Goal: Information Seeking & Learning: Check status

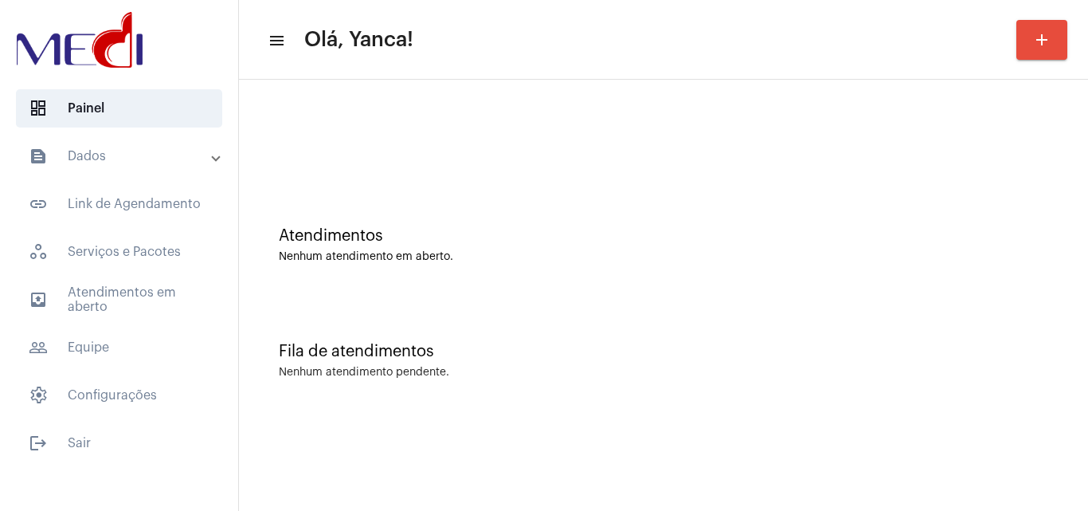
drag, startPoint x: 550, startPoint y: 433, endPoint x: 532, endPoint y: 471, distance: 41.3
click at [539, 456] on mat-sidenav-content "menu Olá, Yanca! add Atendimentos Nenhum atendimento em aberto. Fila de atendim…" at bounding box center [663, 255] width 849 height 511
click at [157, 155] on mat-panel-title "text_snippet_outlined Dados" at bounding box center [121, 156] width 184 height 19
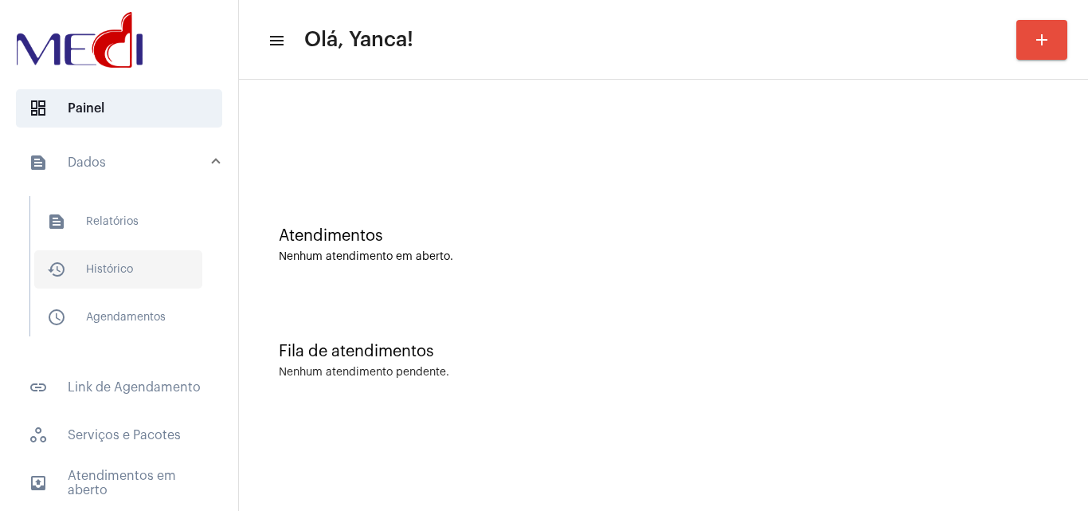
click at [123, 268] on span "history_outlined Histórico" at bounding box center [118, 269] width 168 height 38
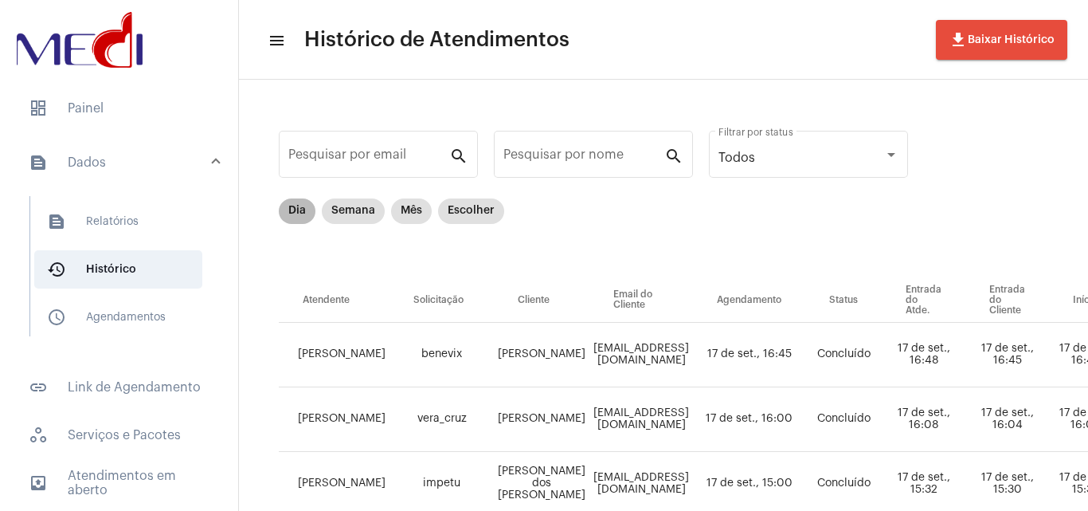
click at [298, 209] on mat-chip "Dia" at bounding box center [297, 210] width 37 height 25
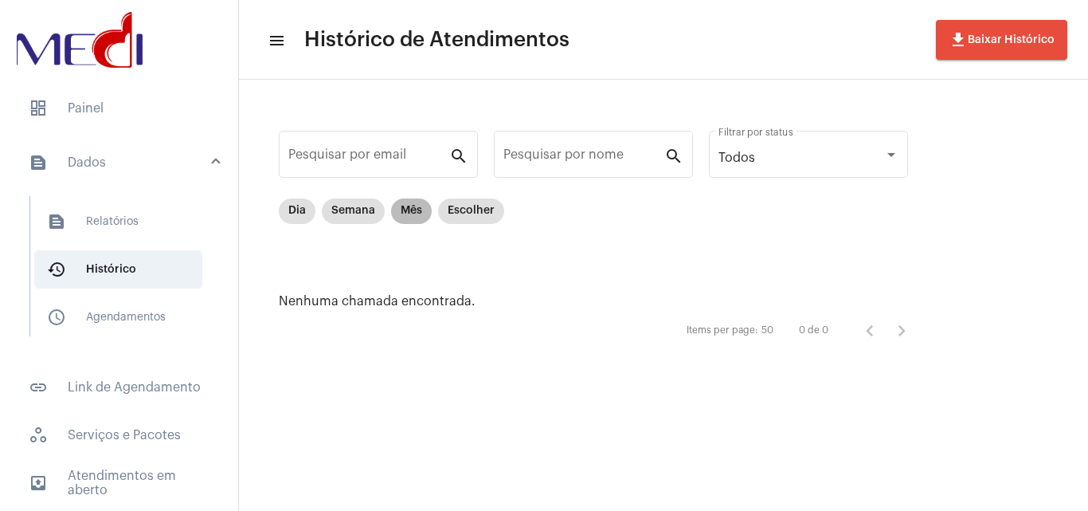
click at [411, 209] on mat-chip "Mês" at bounding box center [411, 210] width 41 height 25
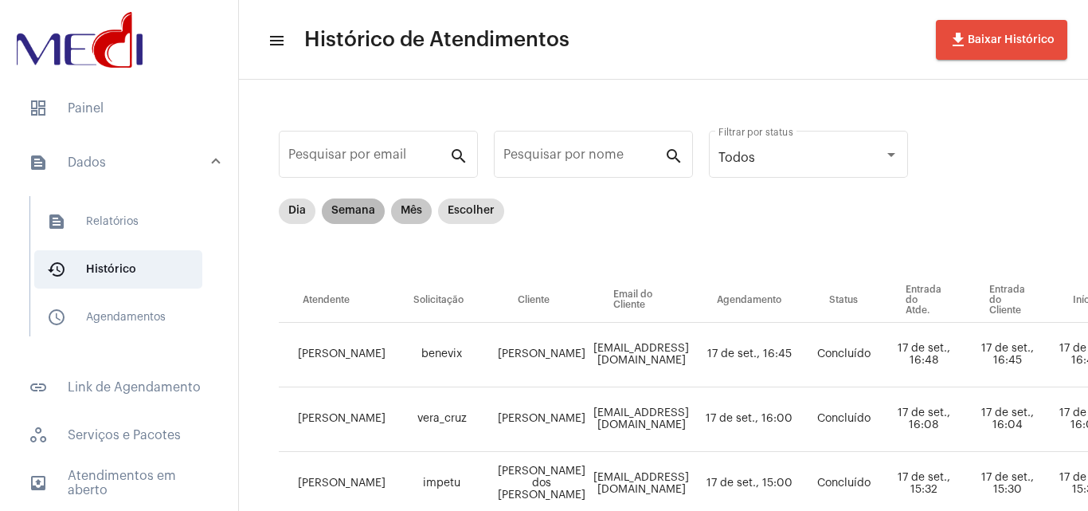
click at [365, 209] on mat-chip "Semana" at bounding box center [353, 210] width 63 height 25
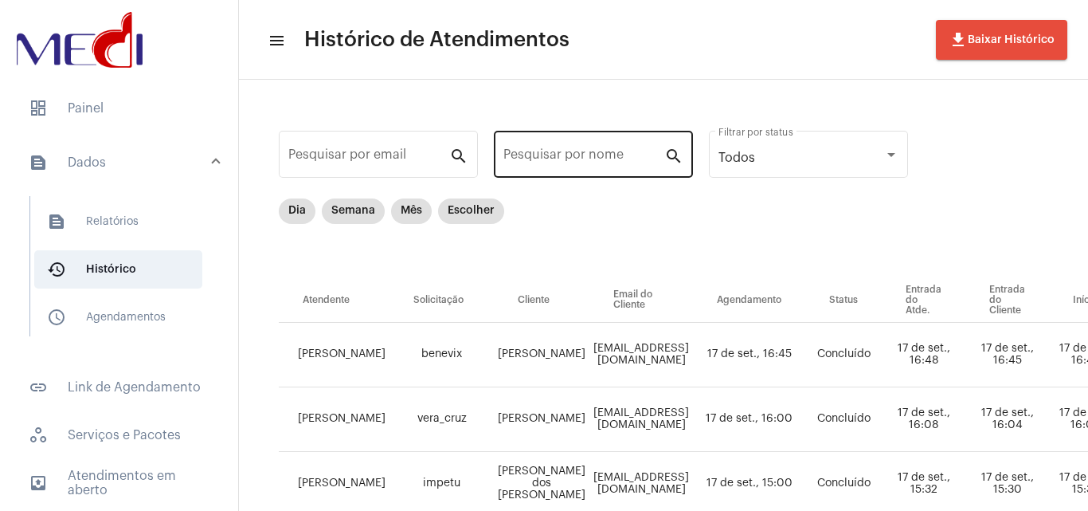
click at [590, 156] on input "Pesquisar por nome" at bounding box center [583, 158] width 161 height 14
click at [586, 150] on div "Pesquisar por nome" at bounding box center [583, 152] width 161 height 50
click at [558, 156] on input "Pesquisar por nome" at bounding box center [583, 158] width 161 height 14
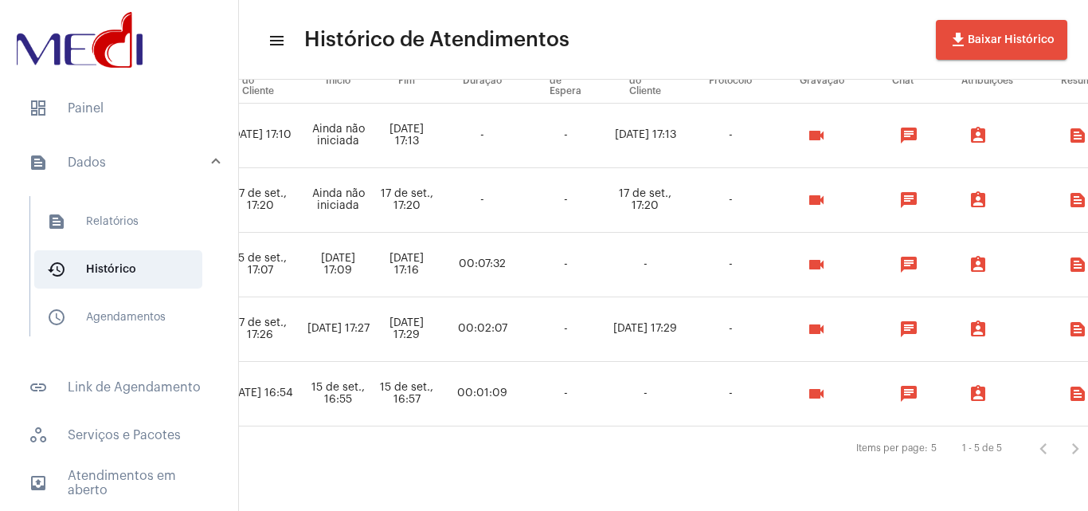
scroll to position [226, 741]
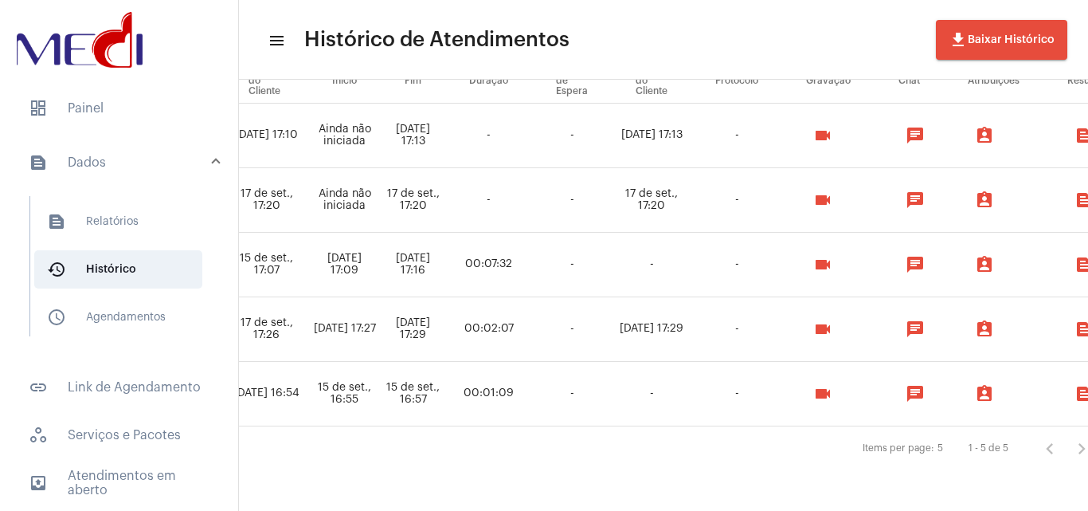
type input "Helena"
click at [820, 323] on mat-icon "videocam" at bounding box center [822, 328] width 19 height 19
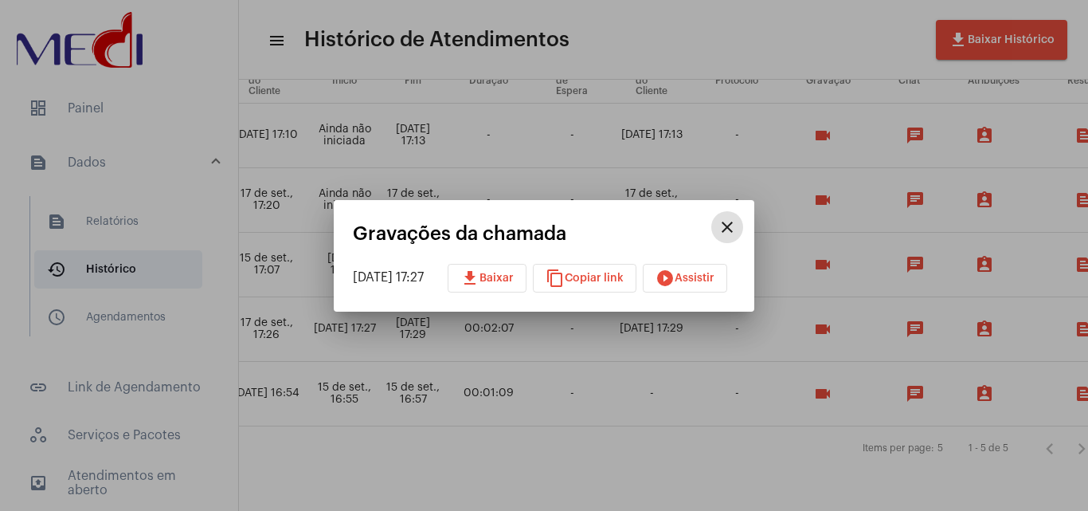
click at [707, 280] on span "play_circle_filled Assistir" at bounding box center [685, 277] width 59 height 11
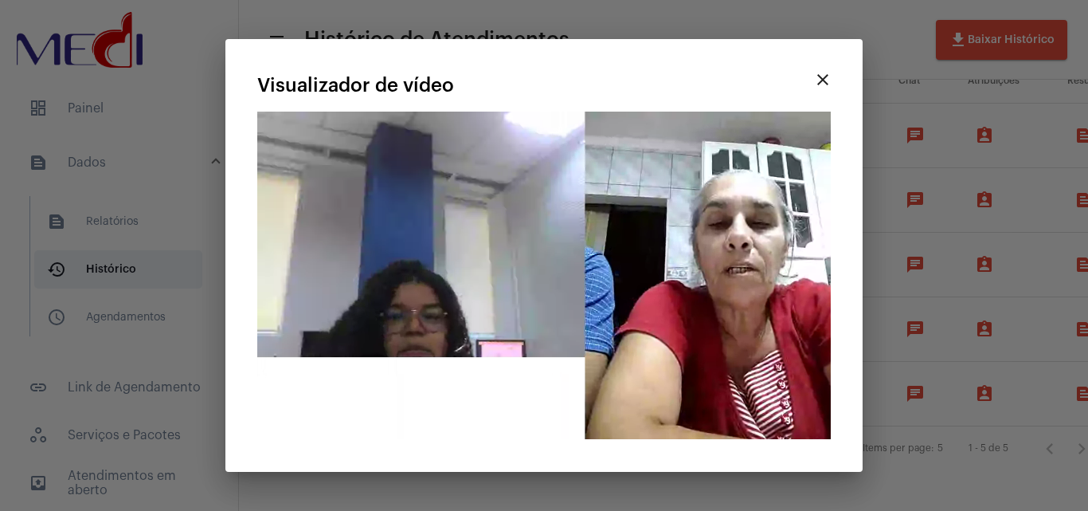
click at [915, 99] on div at bounding box center [544, 255] width 1088 height 511
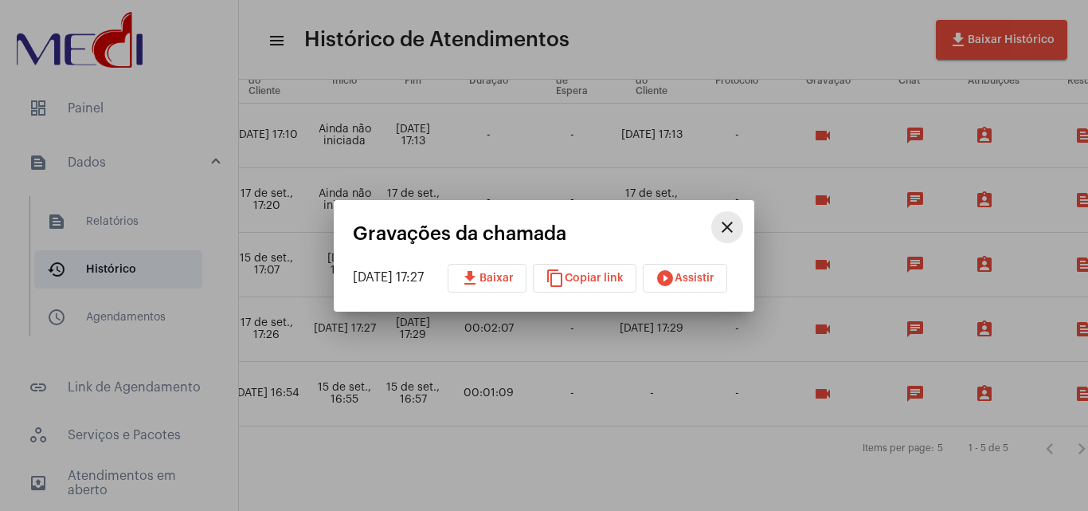
click at [737, 230] on mat-icon "close" at bounding box center [727, 226] width 19 height 19
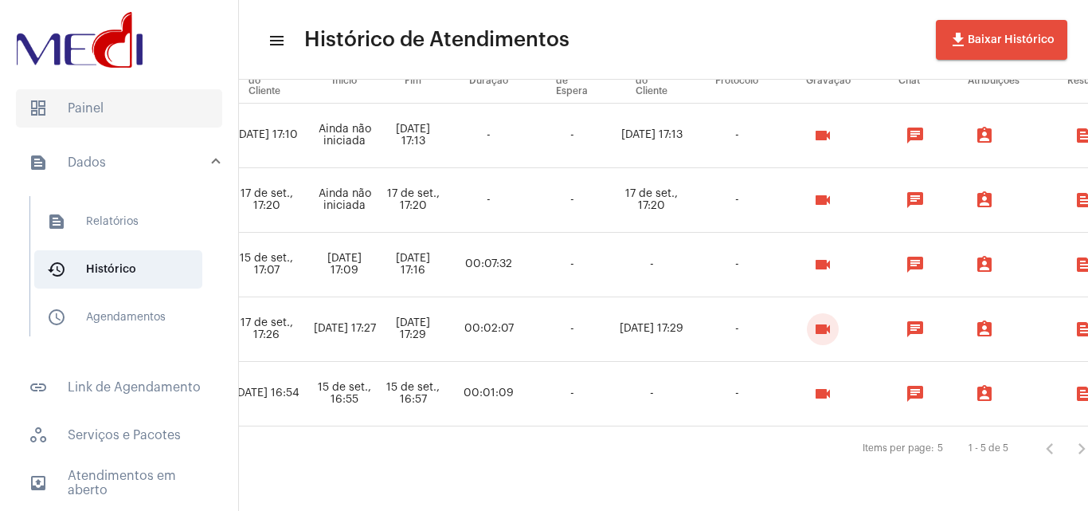
click at [120, 96] on span "dashboard Painel" at bounding box center [119, 108] width 206 height 38
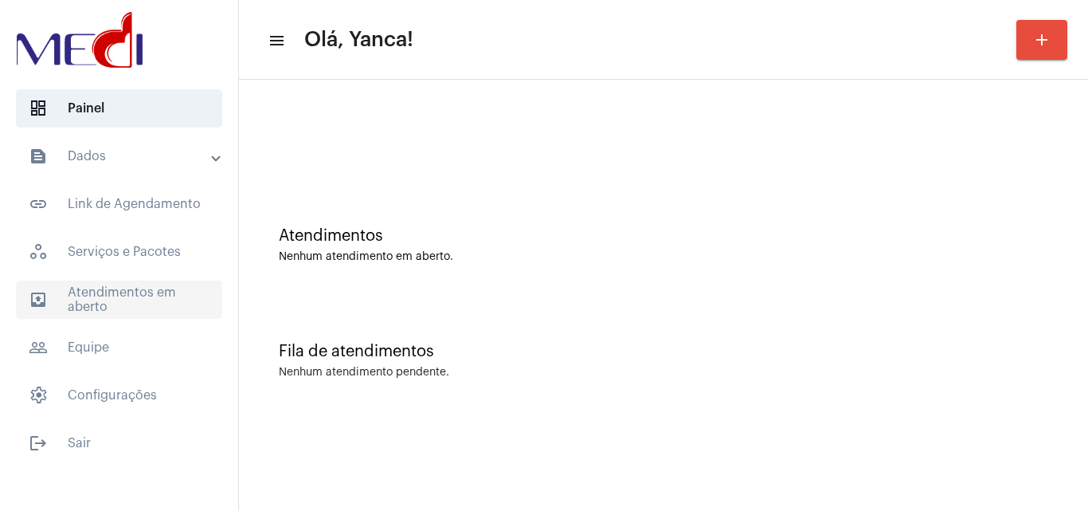
click at [98, 309] on span "outbox_outline Atendimentos em aberto" at bounding box center [119, 299] width 206 height 38
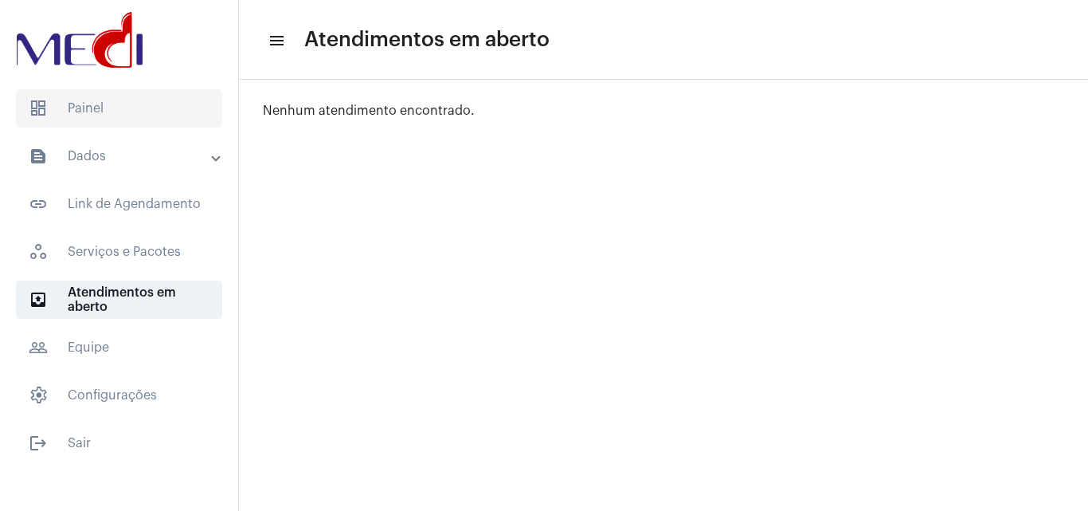
click at [117, 115] on span "dashboard Painel" at bounding box center [119, 108] width 206 height 38
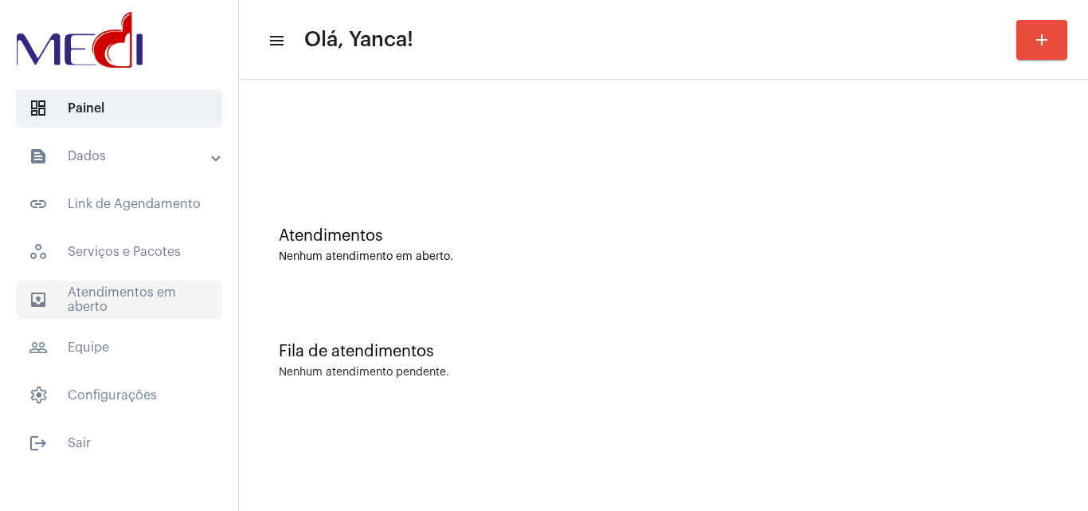
click at [143, 304] on span "outbox_outline Atendimentos em aberto" at bounding box center [119, 299] width 206 height 38
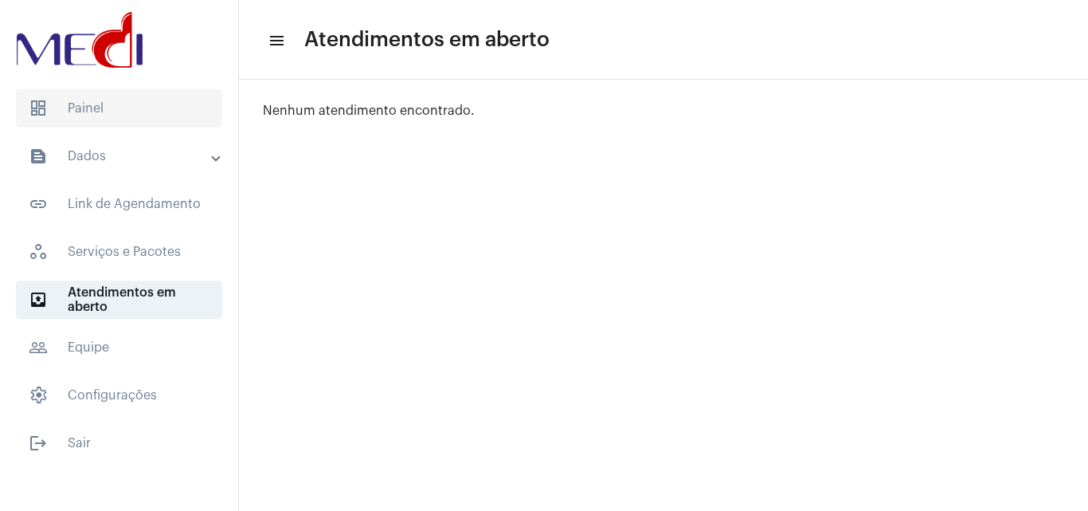
click at [96, 114] on span "dashboard Painel" at bounding box center [119, 108] width 206 height 38
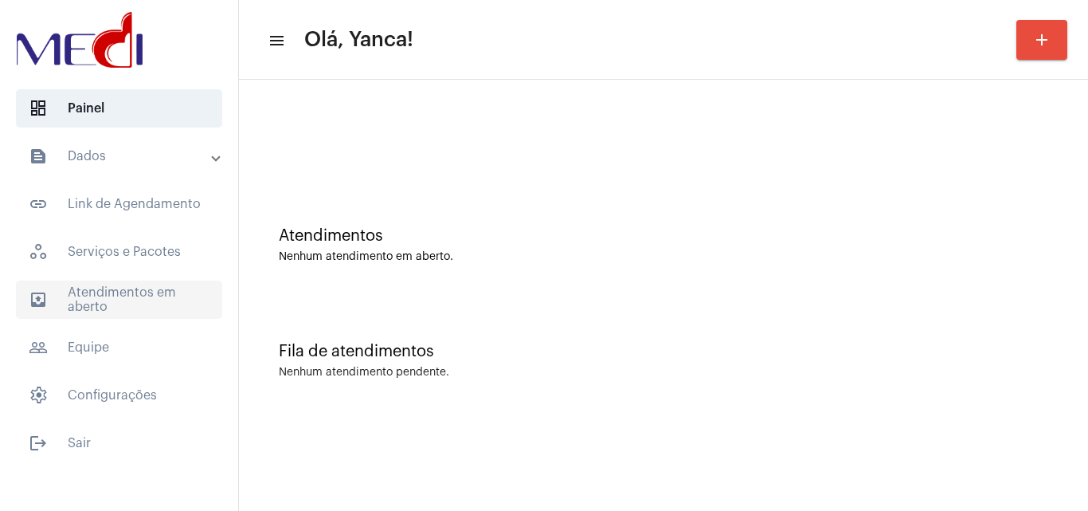
click at [81, 300] on span "outbox_outline Atendimentos em aberto" at bounding box center [119, 299] width 206 height 38
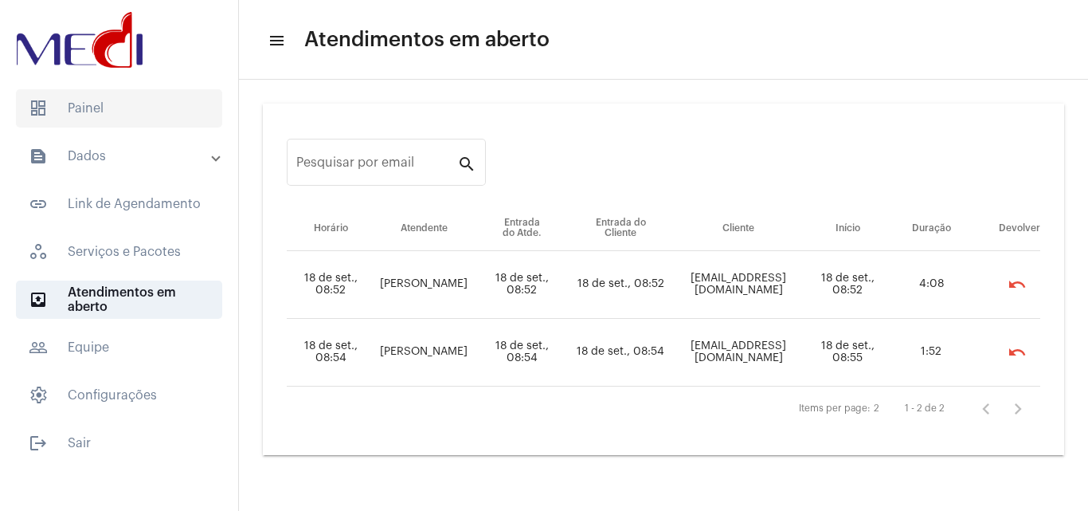
click at [120, 118] on span "dashboard Painel" at bounding box center [119, 108] width 206 height 38
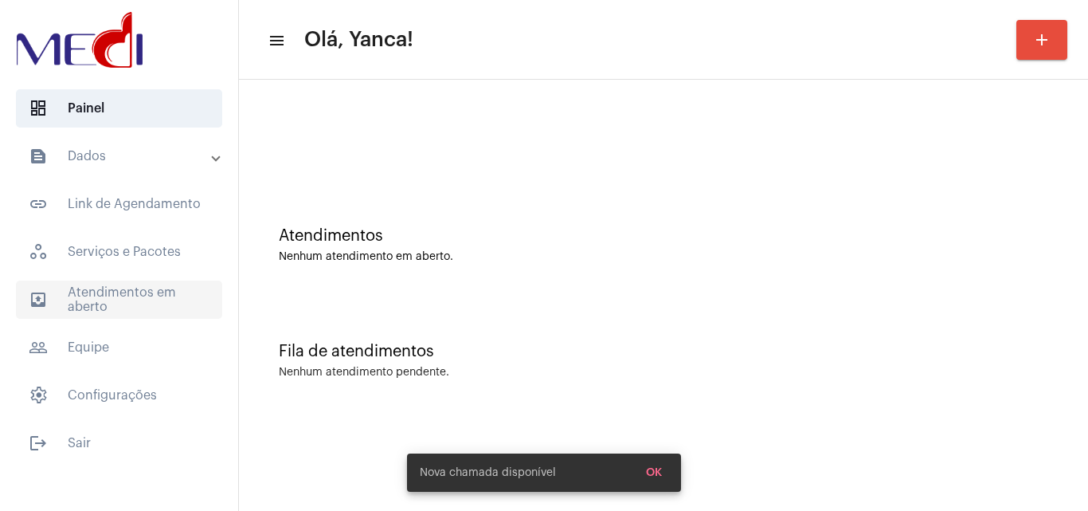
click at [120, 290] on span "outbox_outline Atendimentos em aberto" at bounding box center [119, 299] width 206 height 38
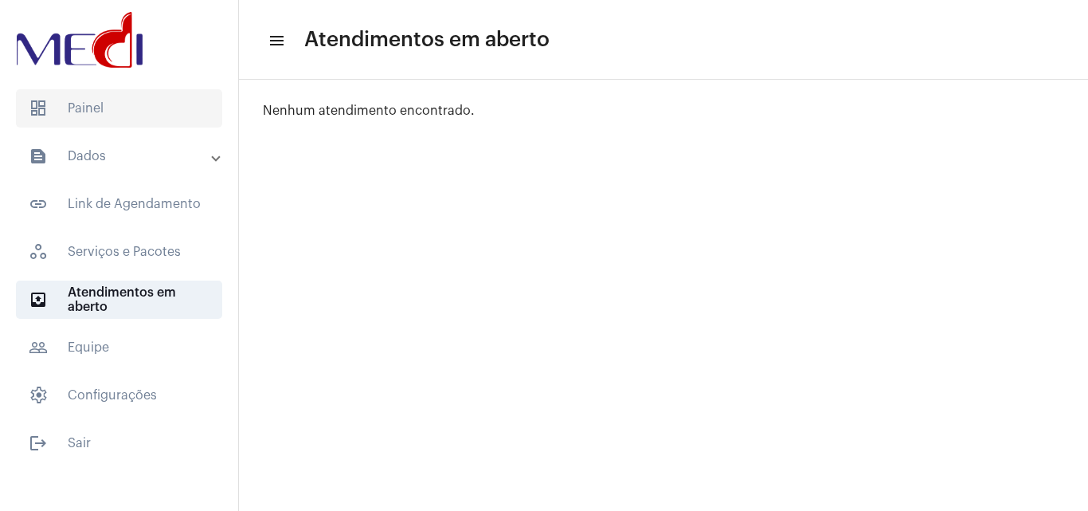
click at [135, 125] on span "dashboard Painel" at bounding box center [119, 108] width 206 height 38
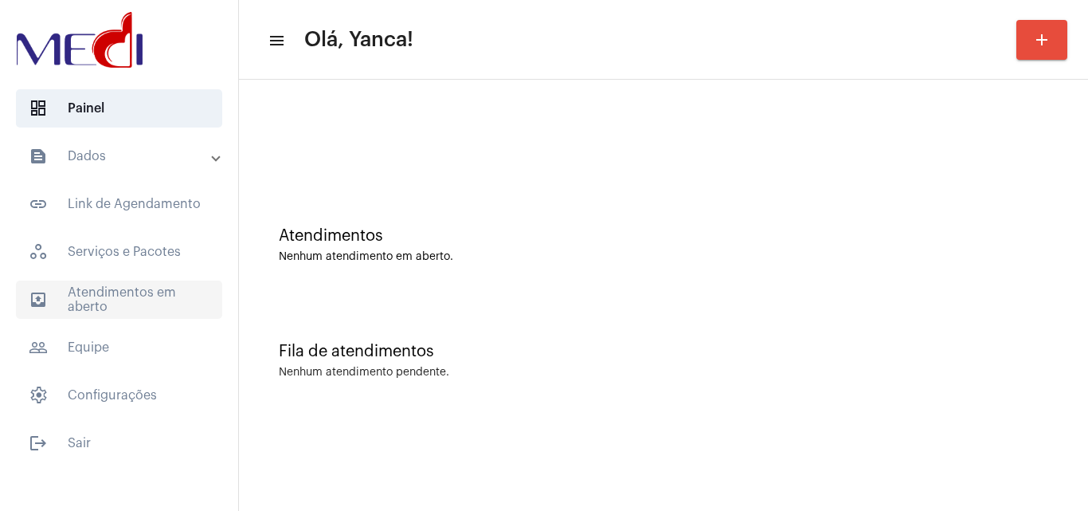
click at [108, 289] on span "outbox_outline Atendimentos em aberto" at bounding box center [119, 299] width 206 height 38
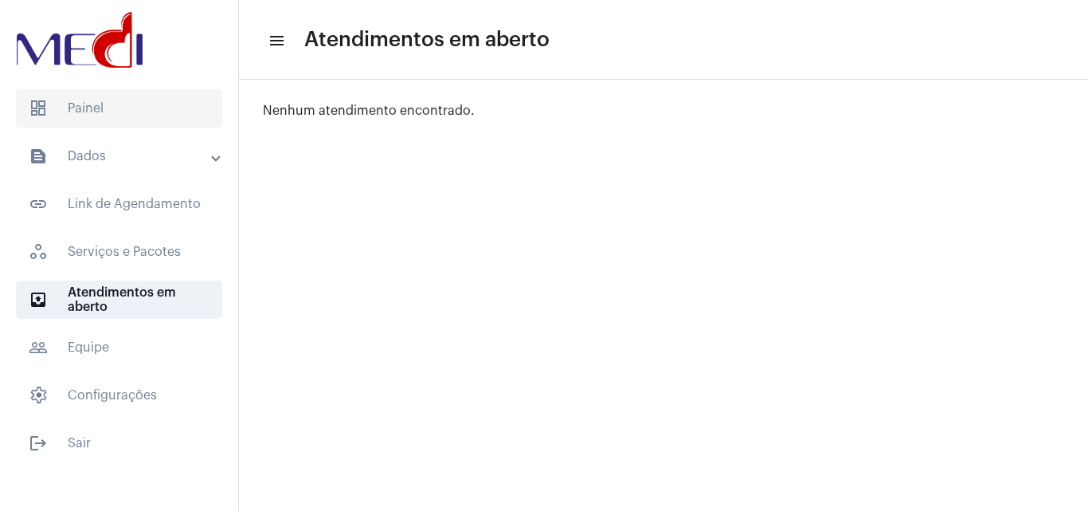
click at [140, 100] on span "dashboard Painel" at bounding box center [119, 108] width 206 height 38
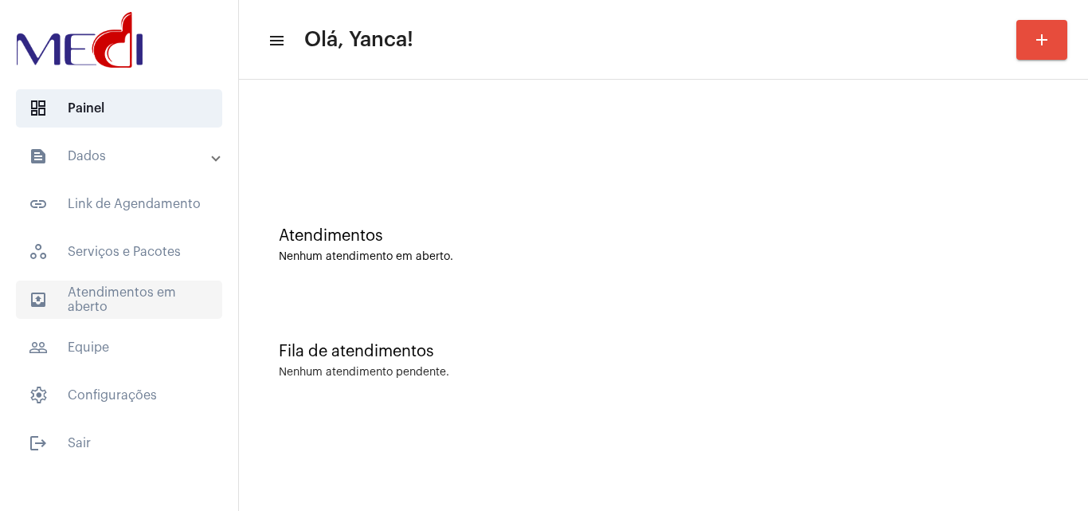
click at [118, 300] on span "outbox_outline Atendimentos em aberto" at bounding box center [119, 299] width 206 height 38
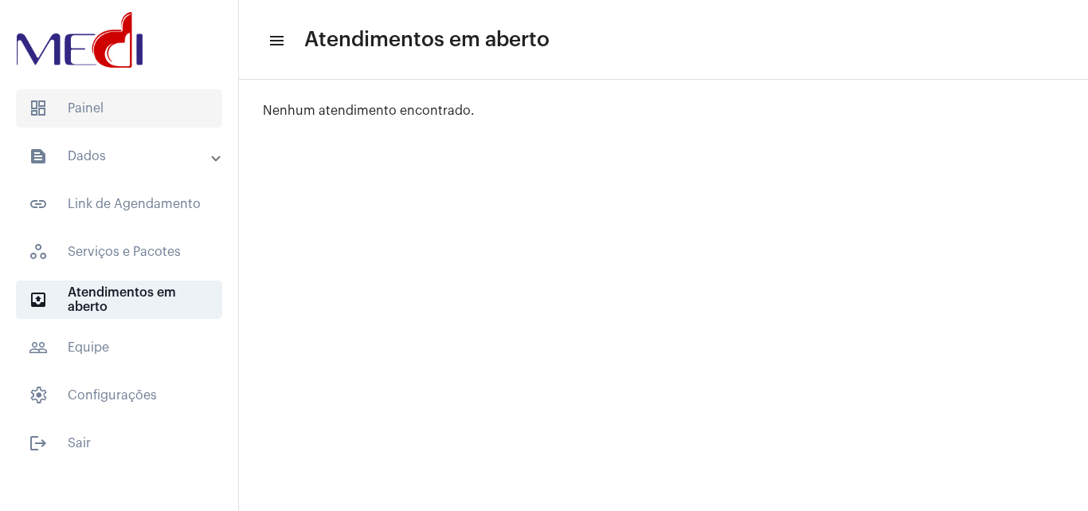
drag, startPoint x: 135, startPoint y: 100, endPoint x: 129, endPoint y: 107, distance: 8.5
click at [129, 107] on span "dashboard Painel" at bounding box center [119, 108] width 206 height 38
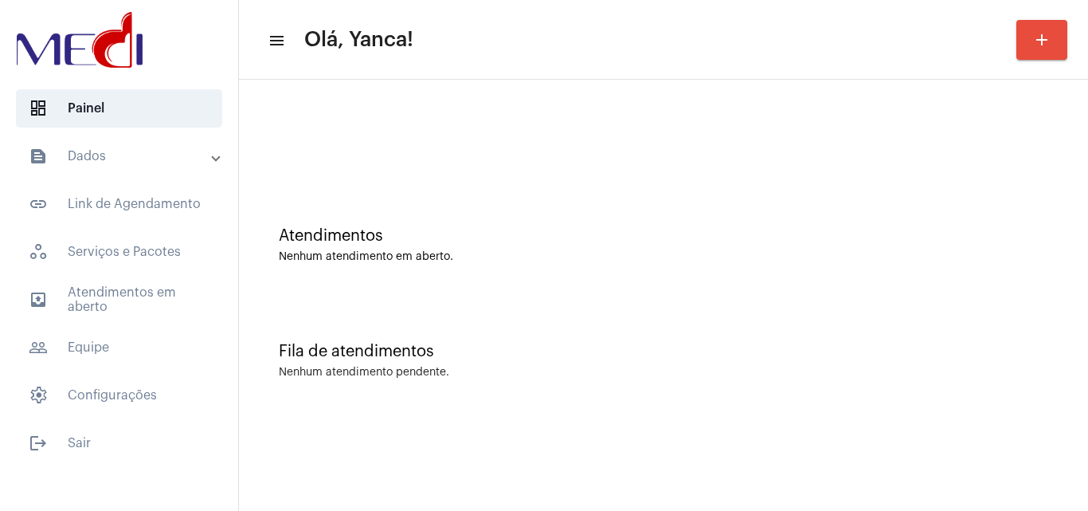
click at [432, 412] on div "Atendimentos Nenhum atendimento em aberto. Fila de atendimentos Nenhum atendime…" at bounding box center [663, 249] width 849 height 339
click at [120, 166] on mat-expansion-panel-header "text_snippet_outlined Dados" at bounding box center [124, 156] width 229 height 38
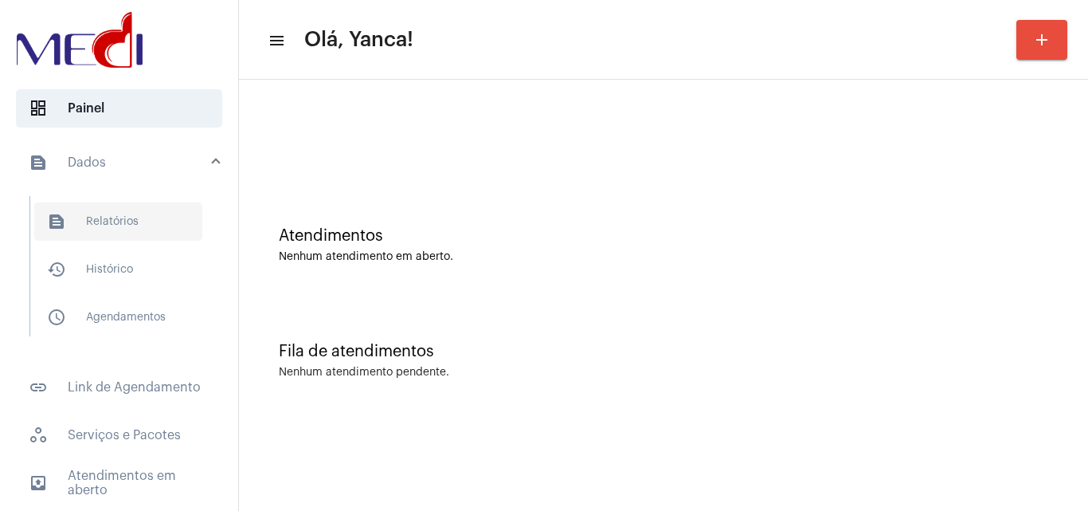
click at [130, 230] on span "text_snippet_outlined Relatórios" at bounding box center [118, 221] width 168 height 38
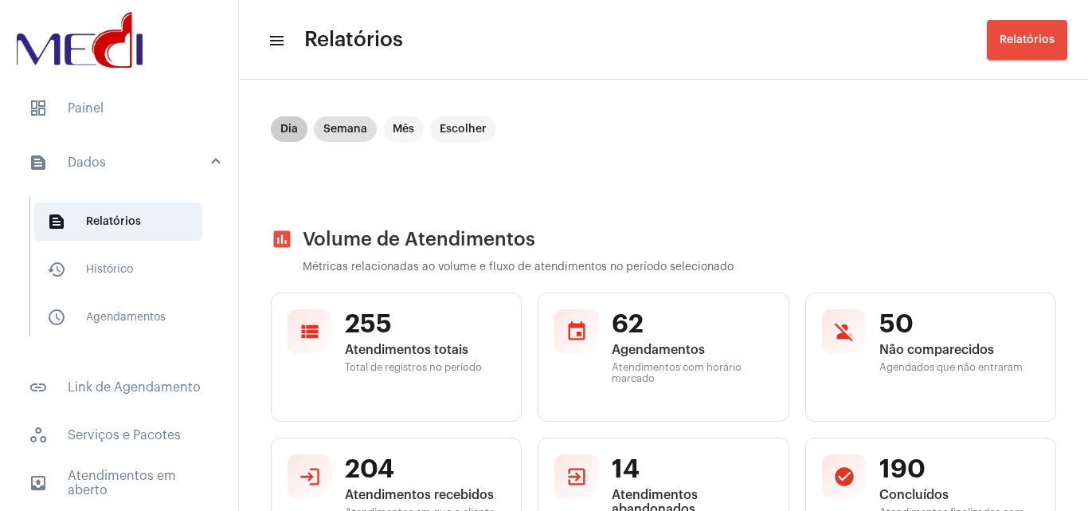
click at [271, 135] on div "Dia Semana Mês Escolher" at bounding box center [384, 129] width 232 height 32
click at [280, 130] on mat-chip "Dia" at bounding box center [289, 128] width 37 height 25
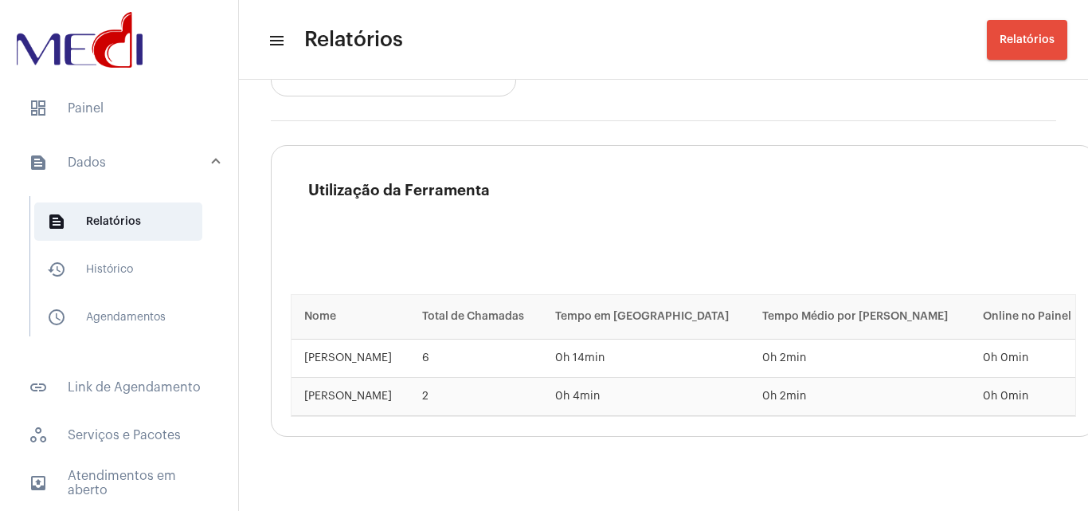
scroll to position [2881, 0]
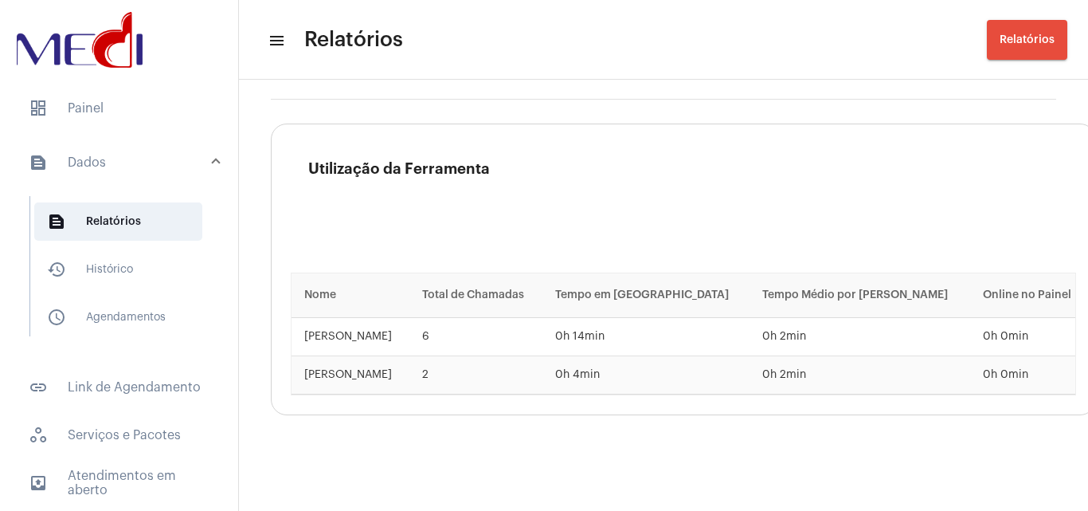
click at [137, 104] on span "dashboard Painel" at bounding box center [119, 108] width 206 height 38
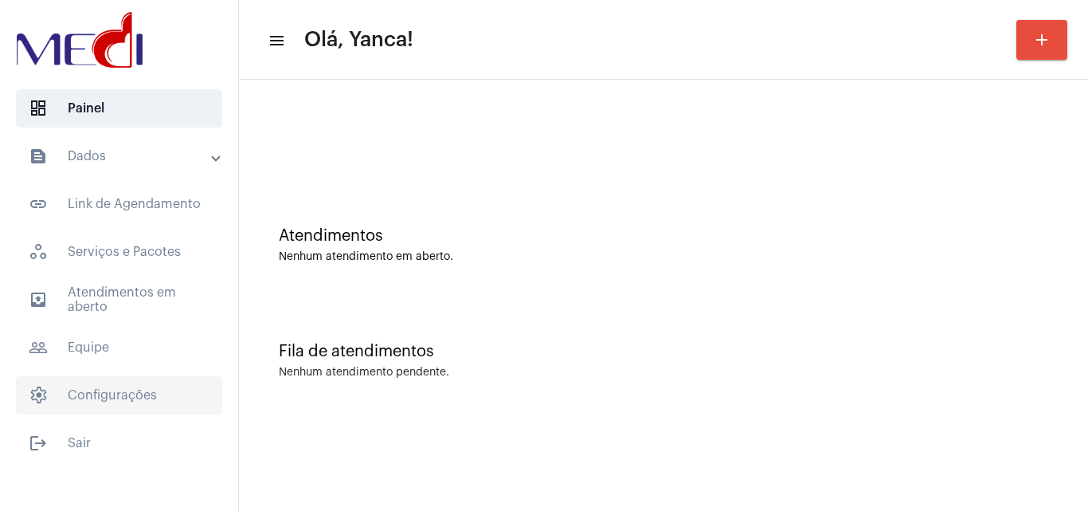
click at [104, 394] on span "settings Configurações" at bounding box center [119, 395] width 206 height 38
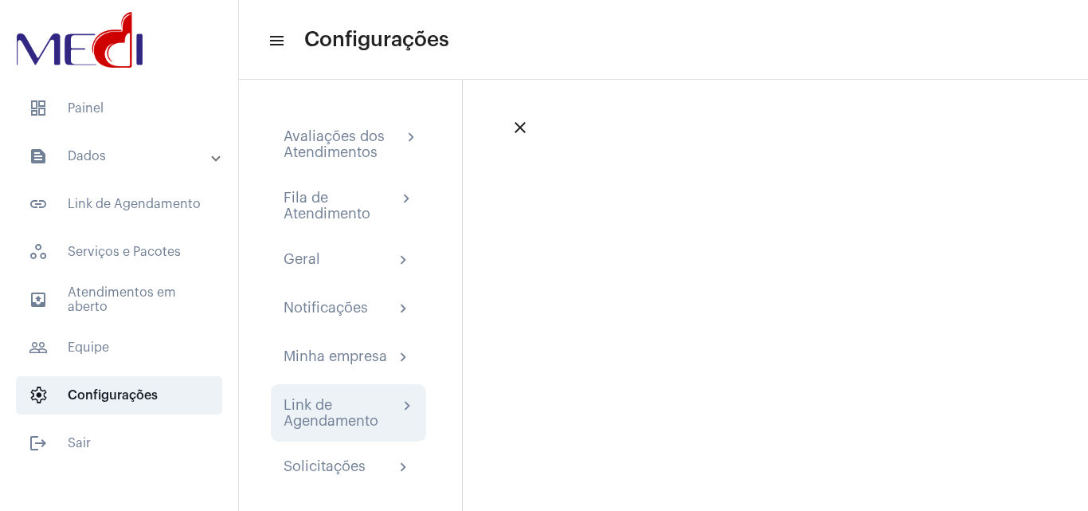
click at [371, 404] on div "Link de Agendamento" at bounding box center [341, 413] width 115 height 32
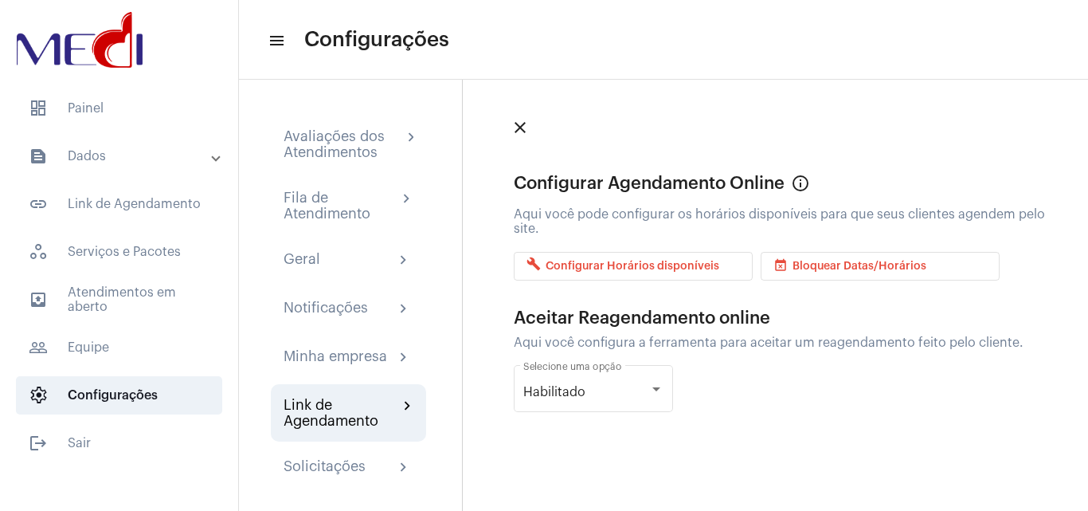
click at [661, 270] on span "build Configurar Horários disponíveis" at bounding box center [623, 265] width 193 height 11
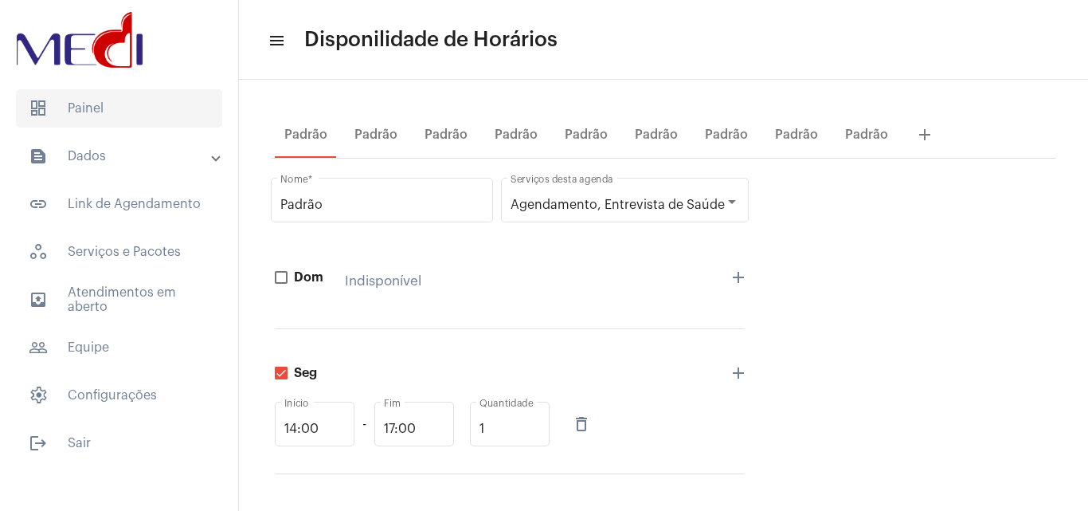
click at [147, 119] on span "dashboard Painel" at bounding box center [119, 108] width 206 height 38
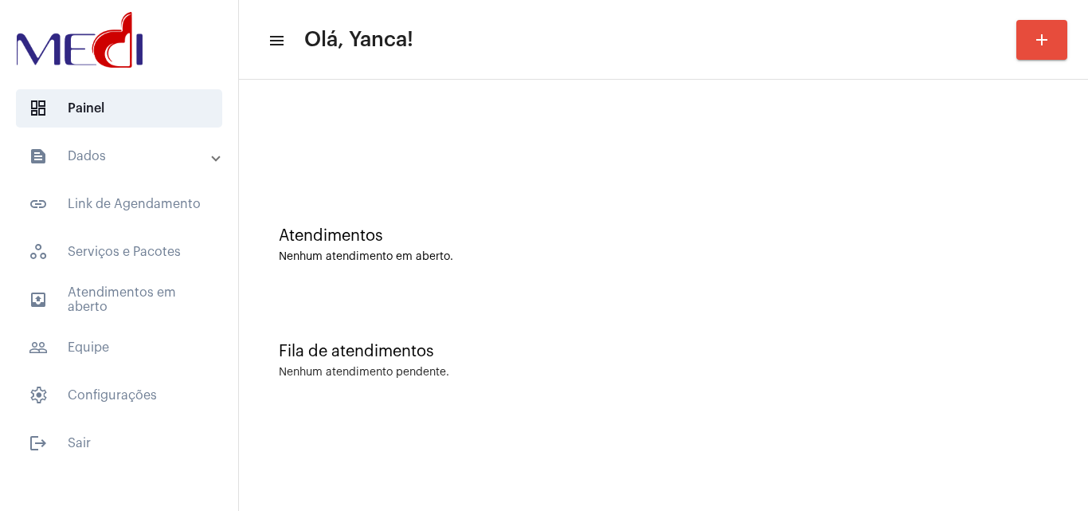
click at [139, 170] on mat-expansion-panel-header "text_snippet_outlined Dados" at bounding box center [124, 156] width 229 height 38
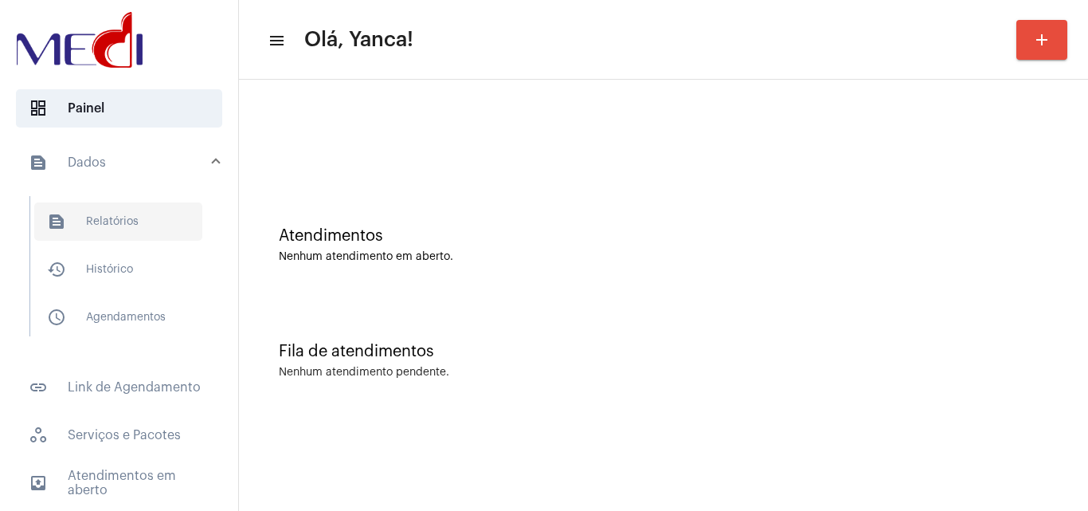
click at [136, 234] on span "text_snippet_outlined Relatórios" at bounding box center [118, 221] width 168 height 38
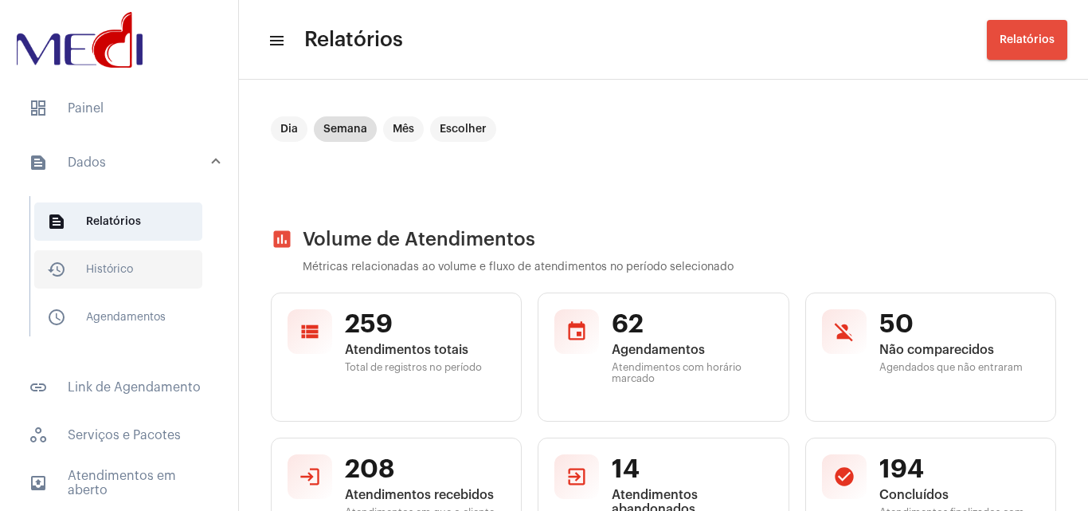
click at [132, 256] on span "history_outlined Histórico" at bounding box center [118, 269] width 168 height 38
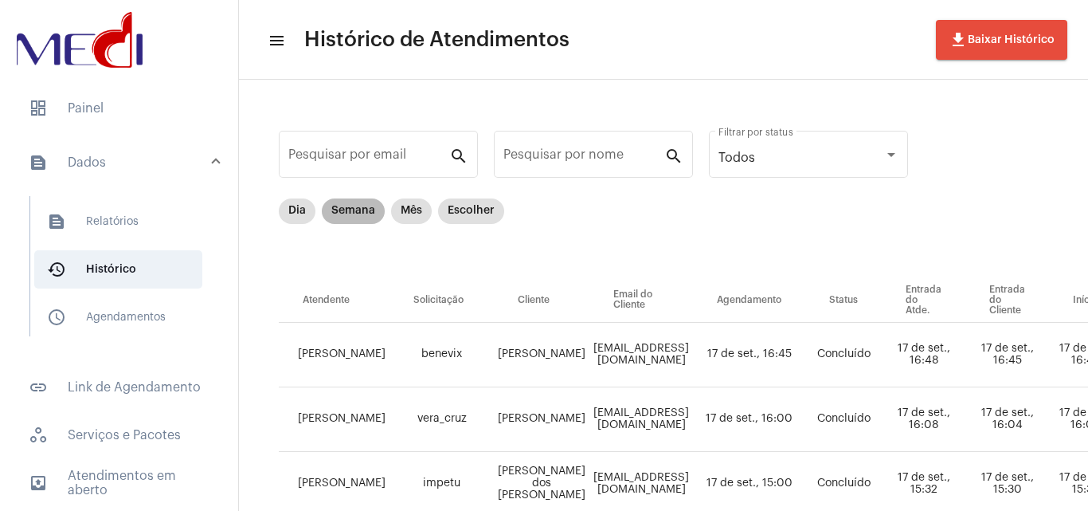
click at [359, 213] on mat-chip "Semana" at bounding box center [353, 210] width 63 height 25
click at [555, 151] on input "Pesquisar por nome" at bounding box center [583, 158] width 161 height 14
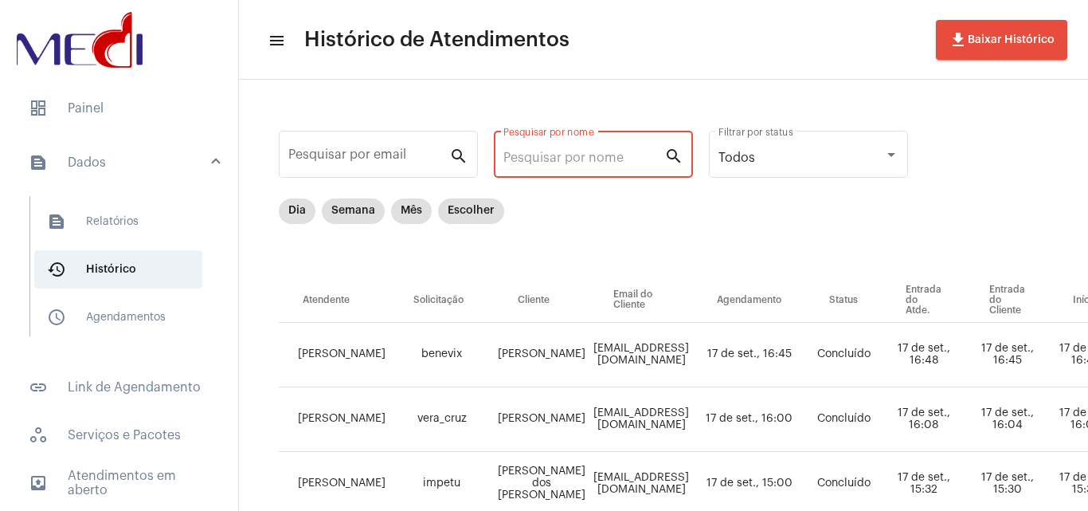
click at [574, 159] on input "Pesquisar por nome" at bounding box center [583, 158] width 161 height 14
click at [561, 154] on input "Pesquisar por nome" at bounding box center [583, 158] width 161 height 14
paste input "HELENA GALDINO DE SOUZA"
type input "HELENA GALDINO DE SOUZA"
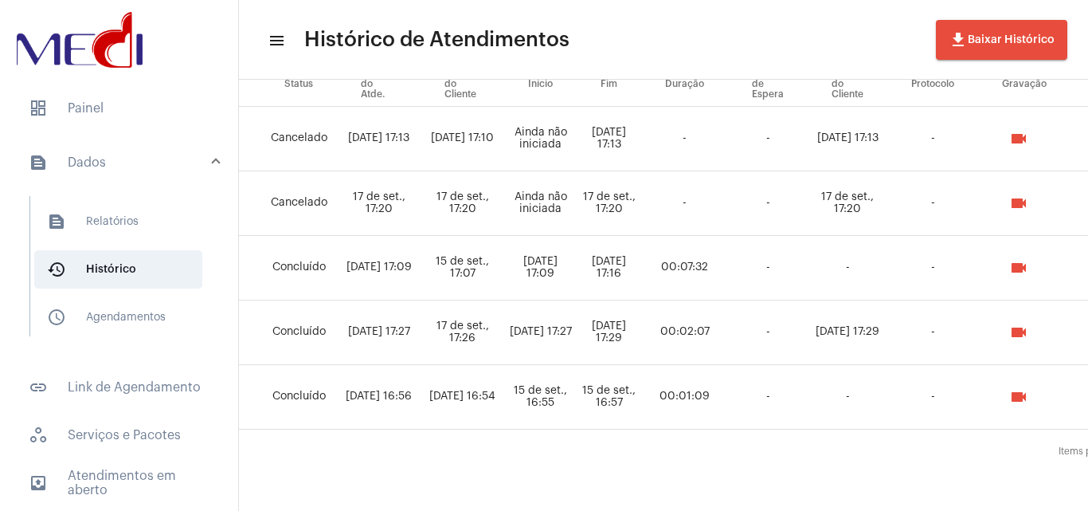
scroll to position [216, 546]
click at [1010, 335] on mat-icon "videocam" at bounding box center [1017, 332] width 19 height 19
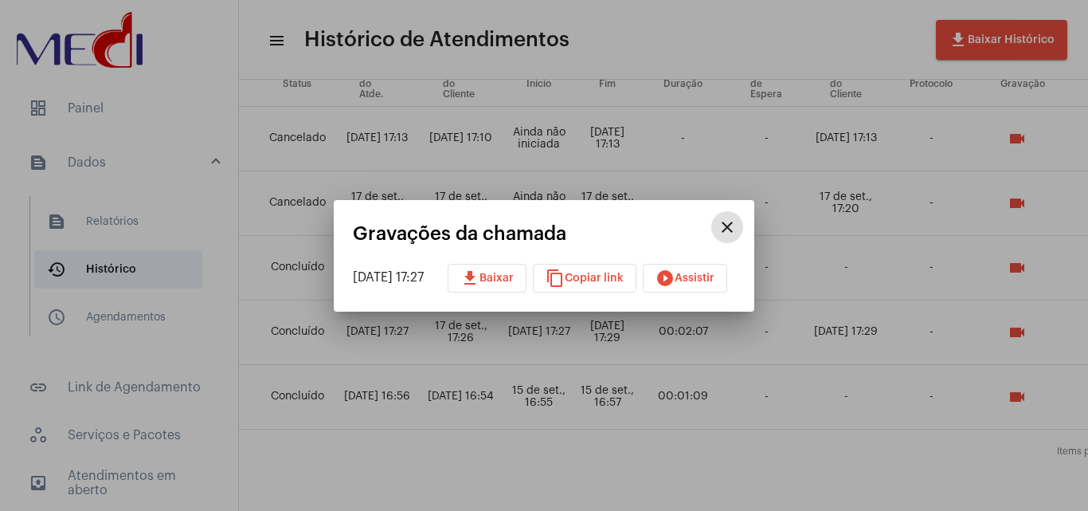
click at [709, 271] on button "play_circle_filled Assistir" at bounding box center [685, 278] width 84 height 29
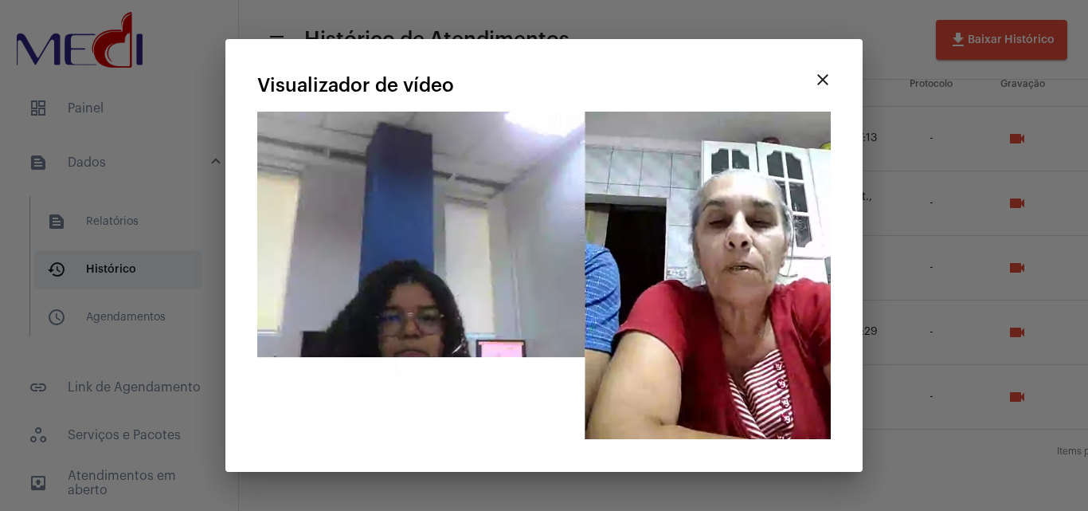
click at [649, 77] on mat-card-title "Visualizador de vídeo" at bounding box center [532, 85] width 550 height 21
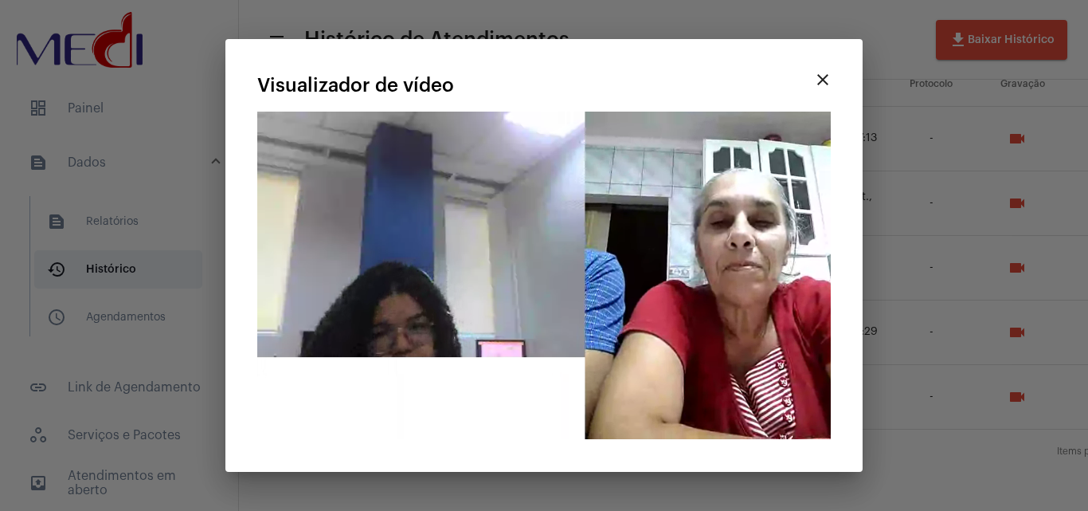
click at [921, 133] on div at bounding box center [544, 255] width 1088 height 511
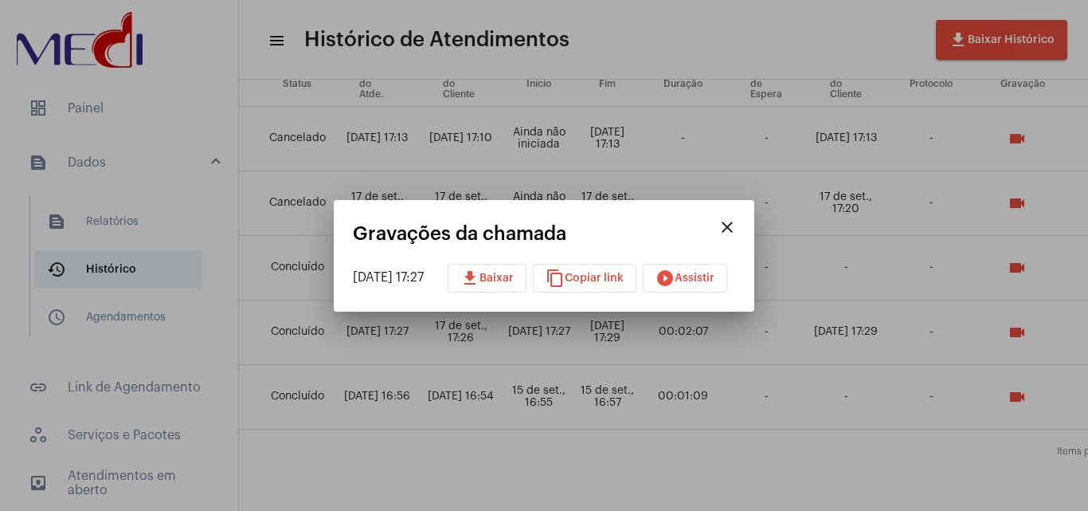
click at [737, 224] on mat-icon "close" at bounding box center [727, 226] width 19 height 19
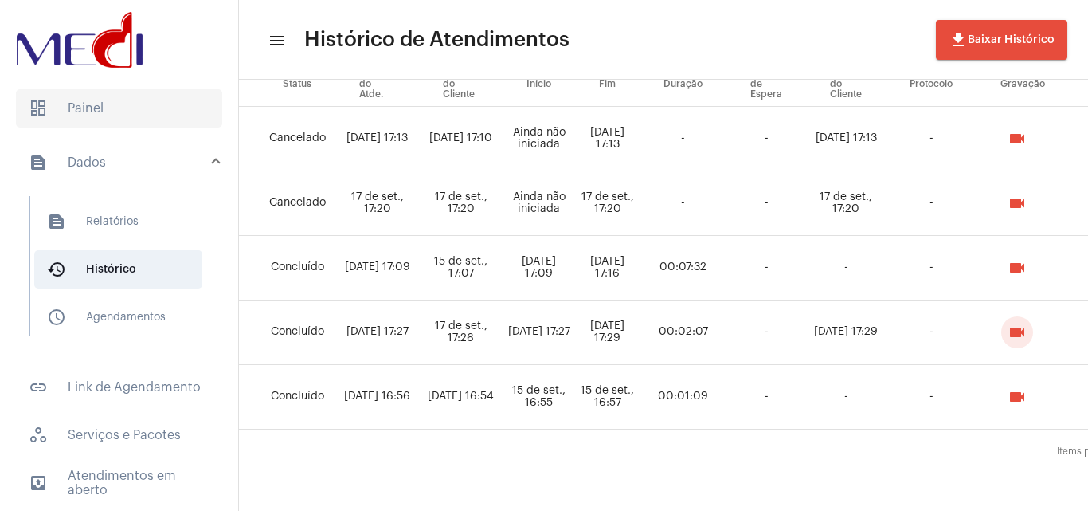
click at [148, 104] on span "dashboard Painel" at bounding box center [119, 108] width 206 height 38
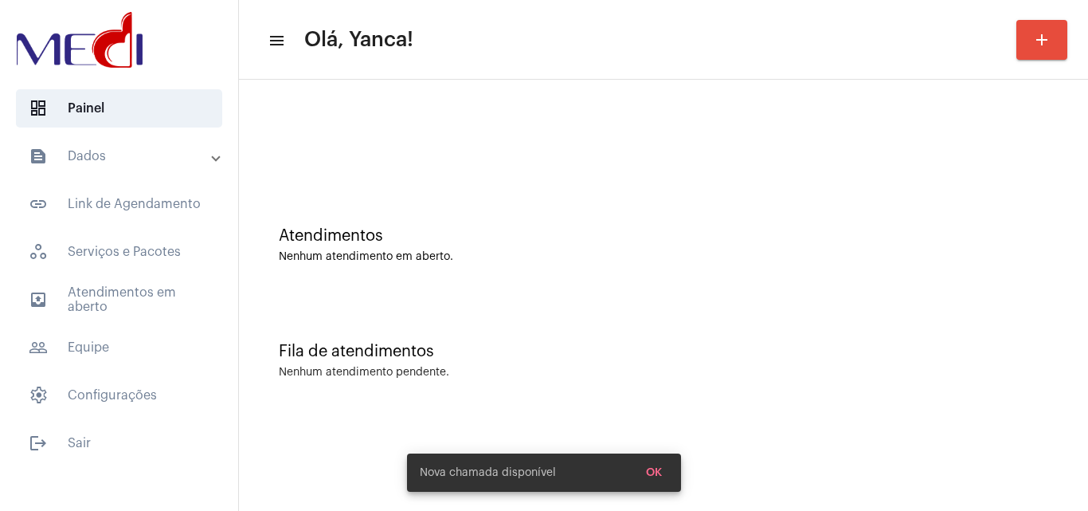
click at [135, 151] on mat-panel-title "text_snippet_outlined Dados" at bounding box center [121, 156] width 184 height 19
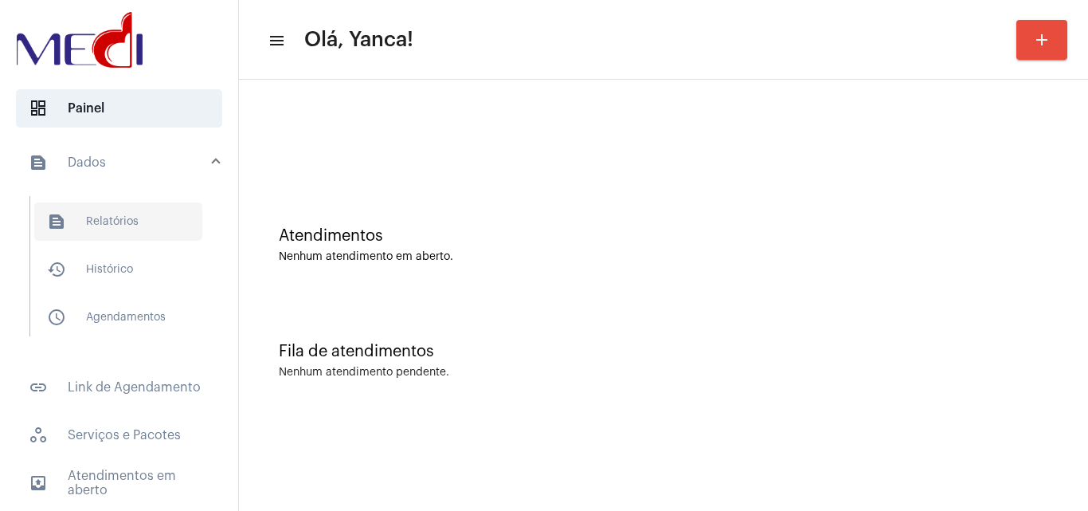
click at [106, 215] on span "text_snippet_outlined Relatórios" at bounding box center [118, 221] width 168 height 38
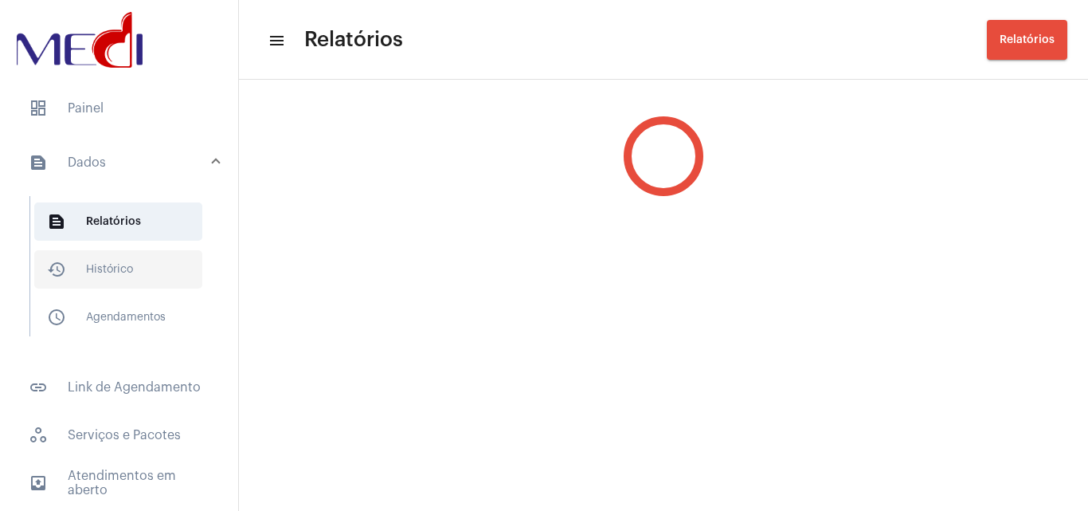
click at [130, 271] on span "history_outlined Histórico" at bounding box center [118, 269] width 168 height 38
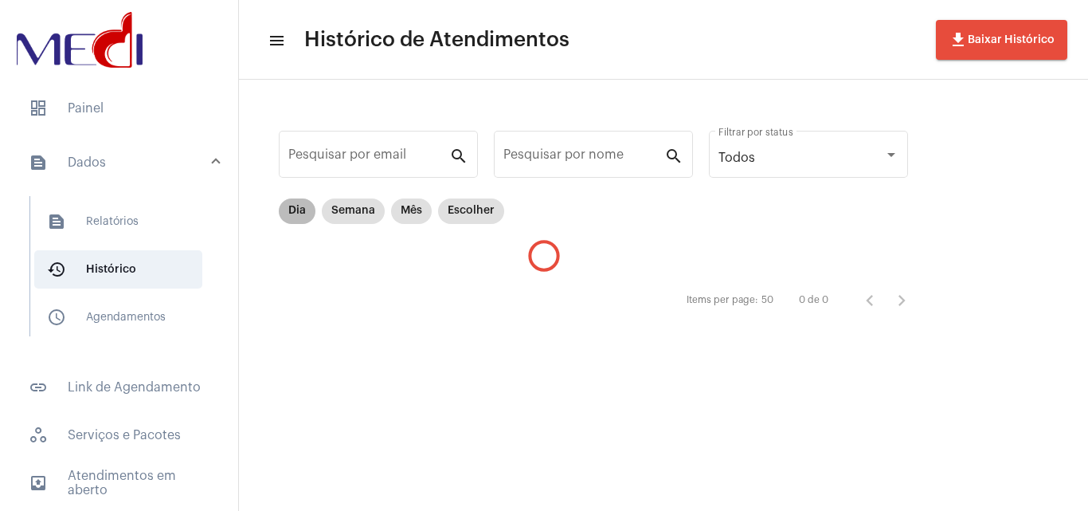
click at [300, 205] on mat-chip "Dia" at bounding box center [297, 210] width 37 height 25
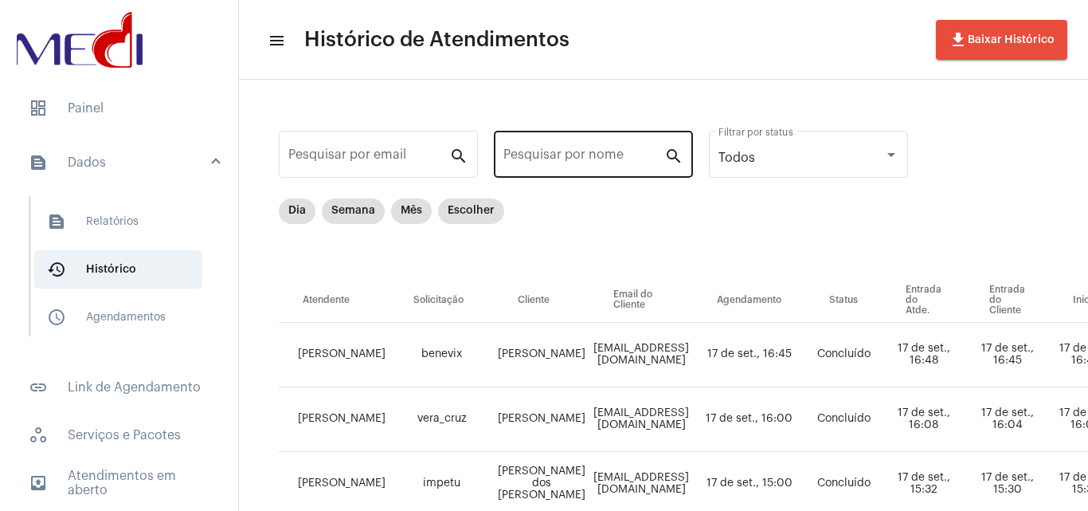
click at [594, 162] on input "Pesquisar por nome" at bounding box center [583, 158] width 161 height 14
paste input "RONALDO BACELAR DOS SANTOS"
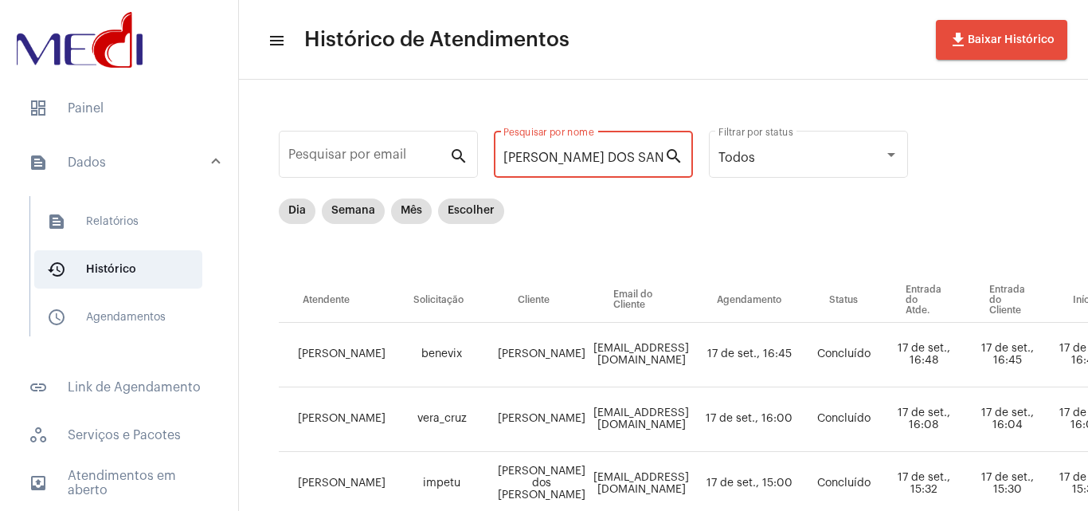
scroll to position [0, 44]
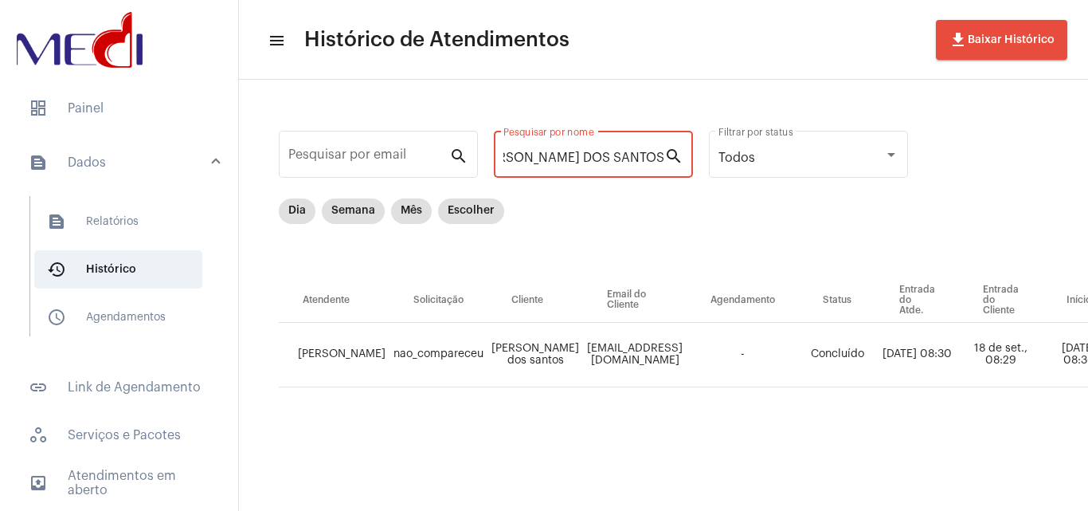
type input "RONALDO BACELAR DOS SANTOS"
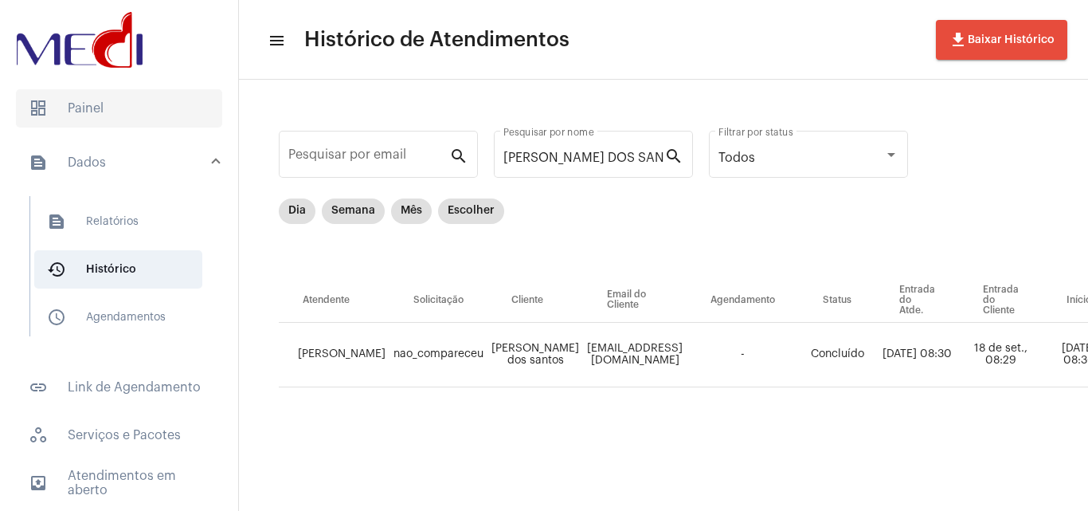
click at [137, 122] on span "dashboard Painel" at bounding box center [119, 108] width 206 height 38
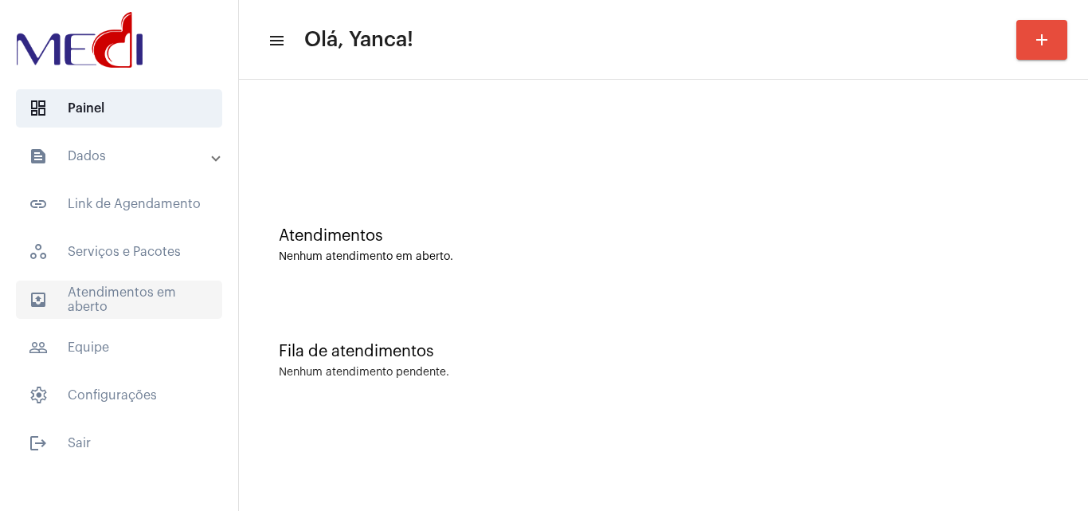
click at [162, 289] on span "outbox_outline Atendimentos em aberto" at bounding box center [119, 299] width 206 height 38
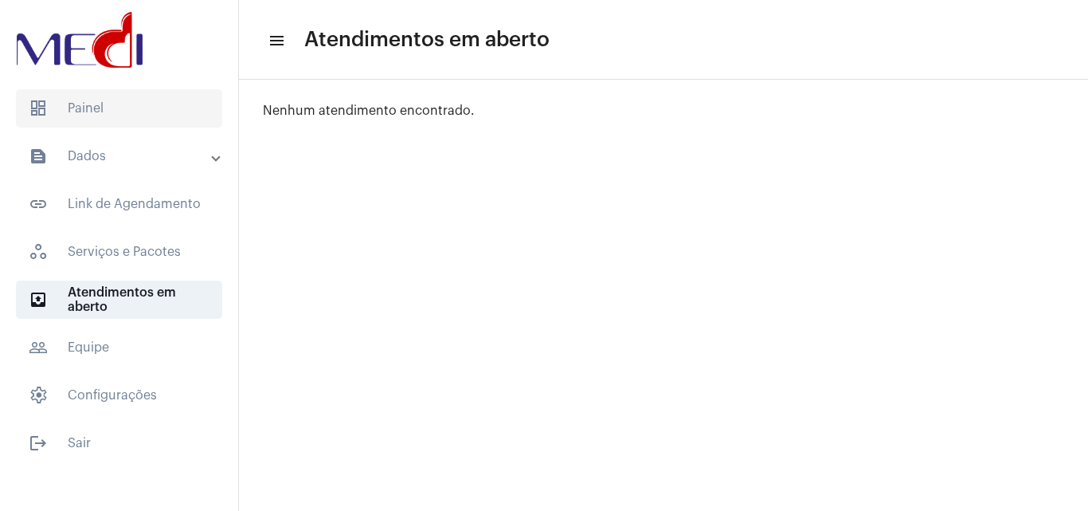
click at [186, 106] on span "dashboard Painel" at bounding box center [119, 108] width 206 height 38
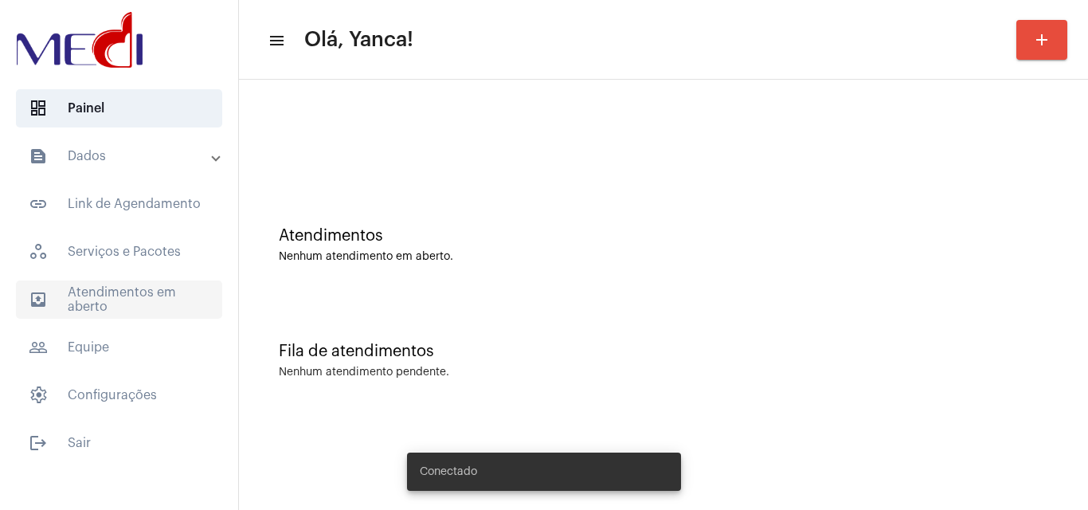
click at [119, 304] on span "outbox_outline Atendimentos em aberto" at bounding box center [119, 299] width 206 height 38
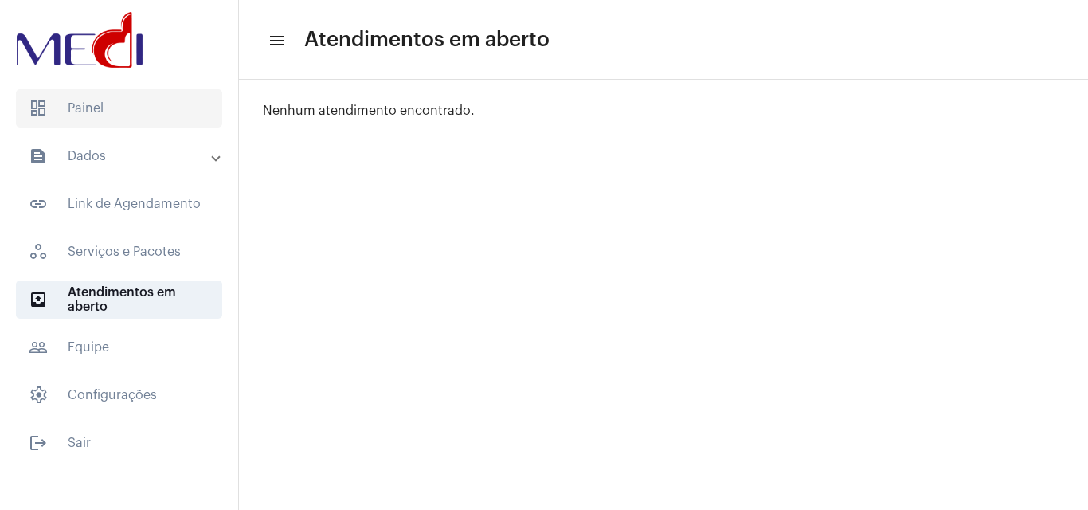
click at [100, 121] on span "dashboard Painel" at bounding box center [119, 108] width 206 height 38
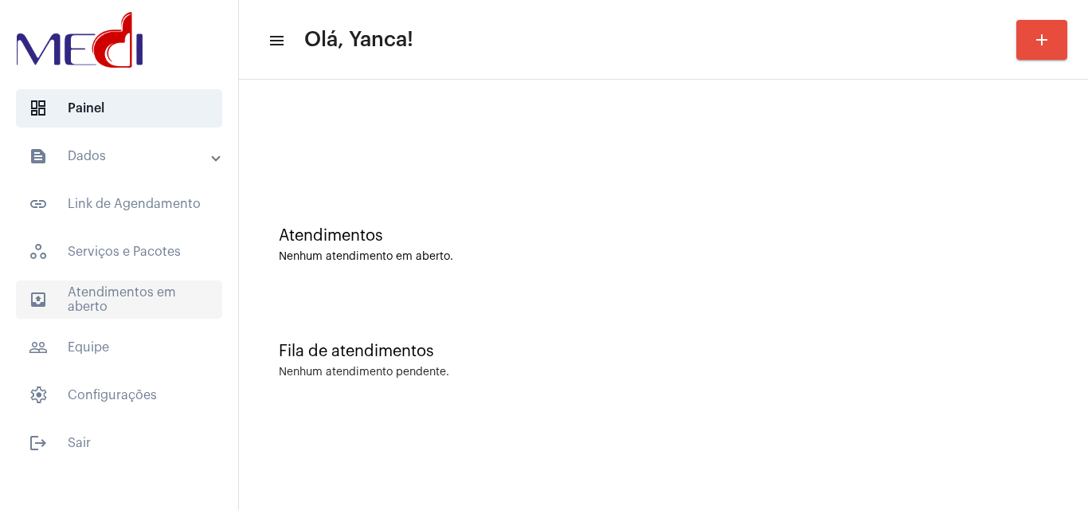
click at [113, 316] on span "outbox_outline Atendimentos em aberto" at bounding box center [119, 299] width 206 height 38
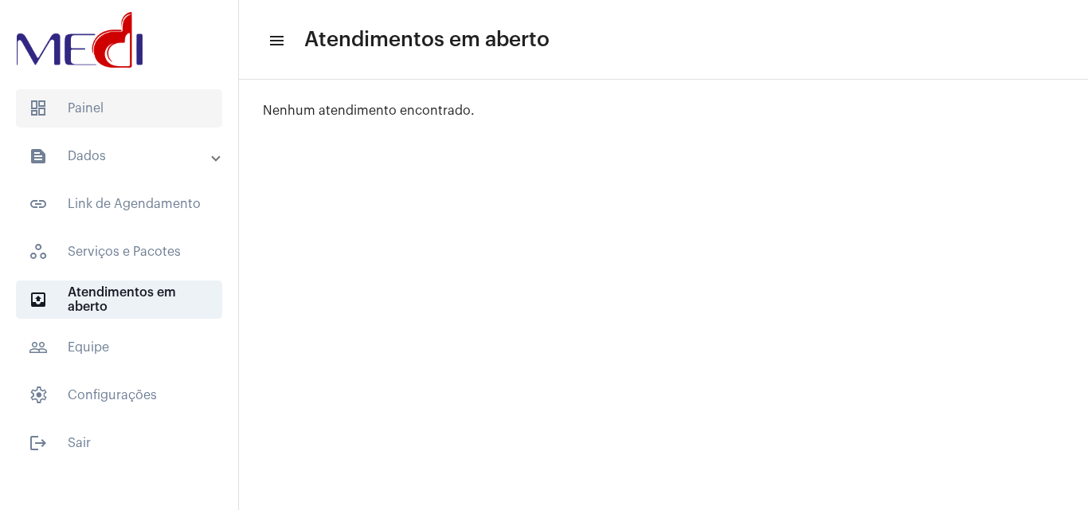
click at [150, 115] on span "dashboard Painel" at bounding box center [119, 108] width 206 height 38
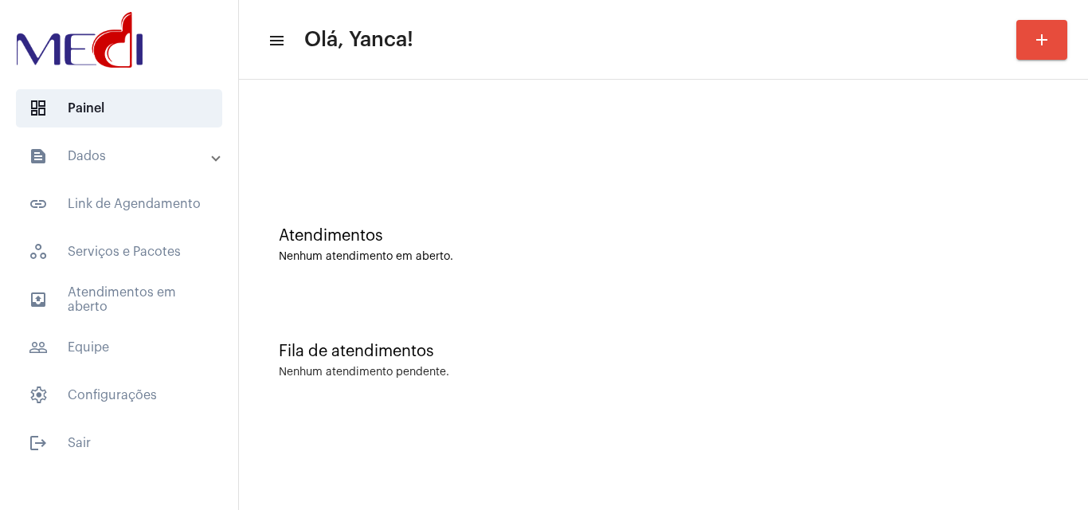
click at [188, 280] on mat-accordion "text_snippet_outlined Dados text_snippet_outlined Relatórios history_outlined H…" at bounding box center [119, 275] width 238 height 277
click at [147, 295] on span "outbox_outline Atendimentos em aberto" at bounding box center [119, 299] width 206 height 38
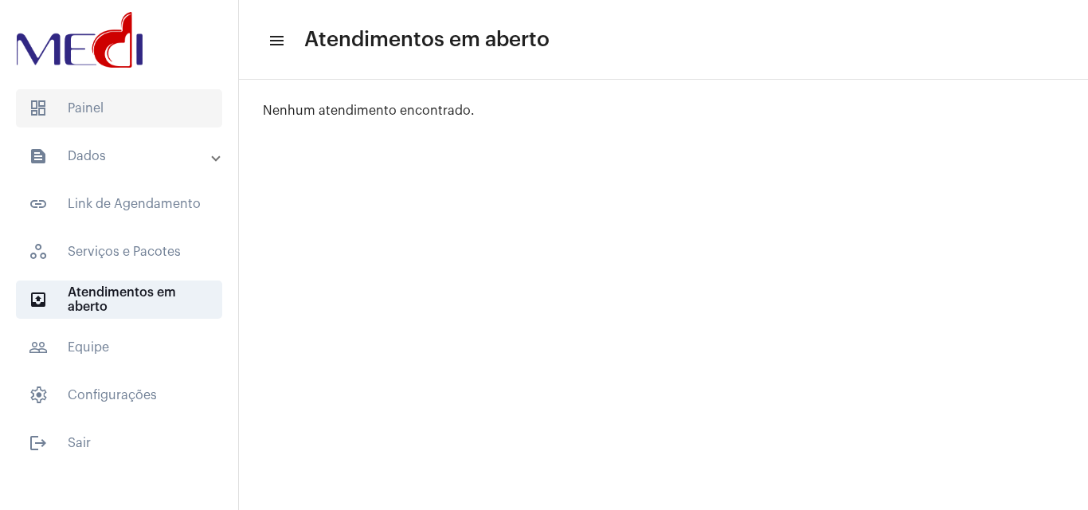
click at [160, 100] on span "dashboard Painel" at bounding box center [119, 108] width 206 height 38
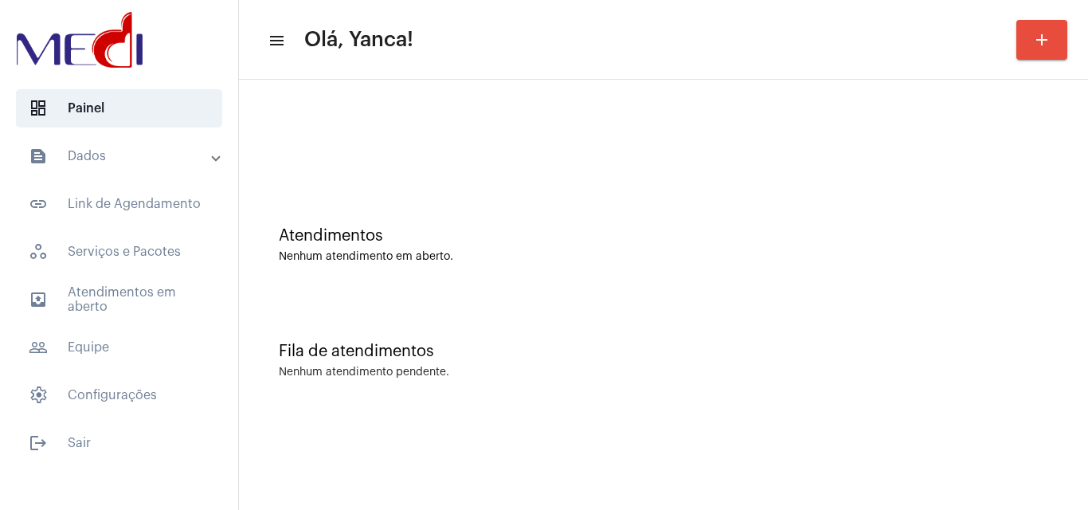
click at [549, 450] on mat-sidenav-content "menu Olá, Yanca! add Atendimentos Nenhum atendimento em aberto. Fila de atendim…" at bounding box center [663, 255] width 849 height 510
click at [135, 299] on span "outbox_outline Atendimentos em aberto" at bounding box center [119, 299] width 206 height 38
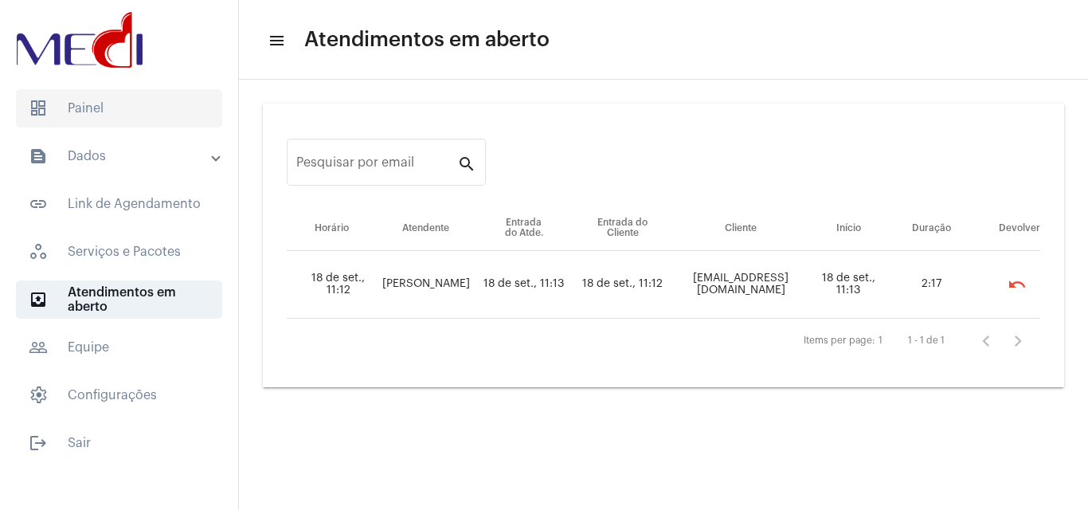
click at [131, 116] on span "dashboard Painel" at bounding box center [119, 108] width 206 height 38
